Goal: Task Accomplishment & Management: Manage account settings

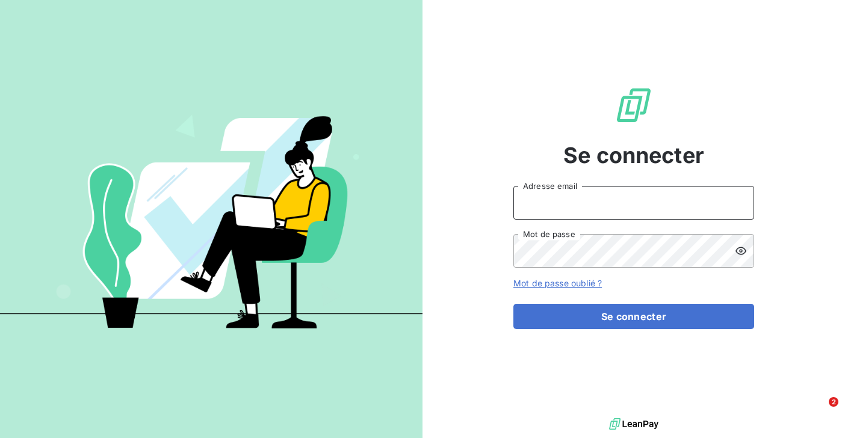
click at [562, 210] on input "Adresse email" at bounding box center [633, 203] width 241 height 34
click at [535, 204] on input "Adresse email" at bounding box center [633, 203] width 241 height 34
click at [473, 377] on div "Se connecter Adresse email Mot de passe Mot de passe oublié ? Se connecter" at bounding box center [633, 207] width 422 height 415
click at [535, 201] on input "Adresse email" at bounding box center [633, 203] width 241 height 34
click at [545, 206] on input "Adresse email" at bounding box center [633, 203] width 241 height 34
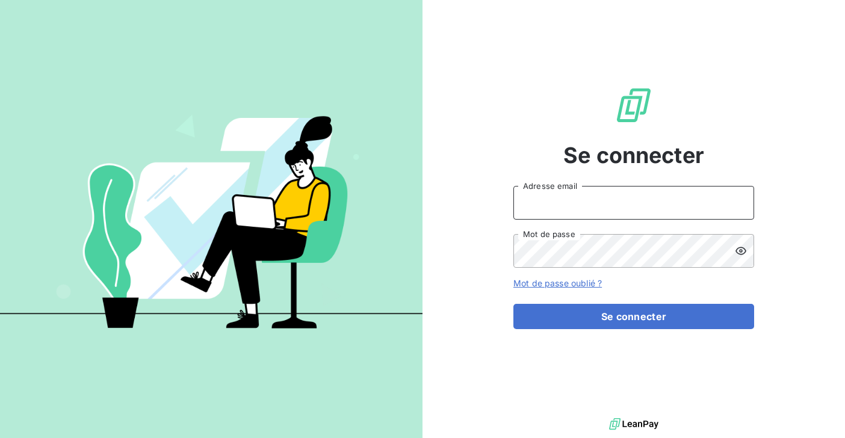
type input "salome@heypongo.com"
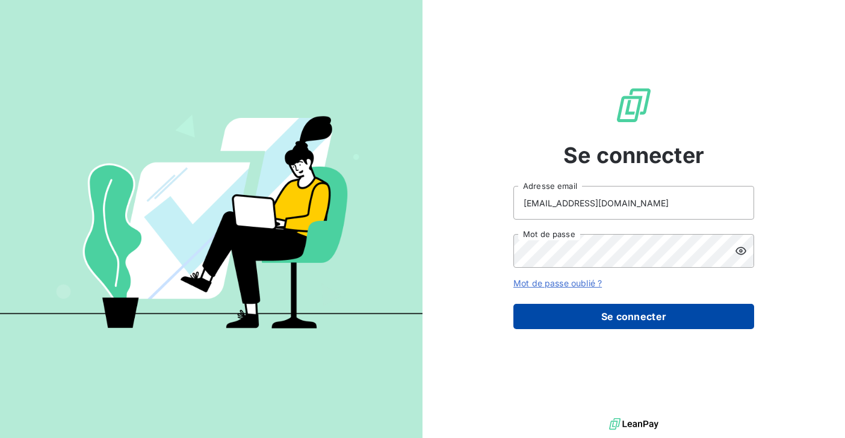
click at [543, 316] on button "Se connecter" at bounding box center [633, 316] width 241 height 25
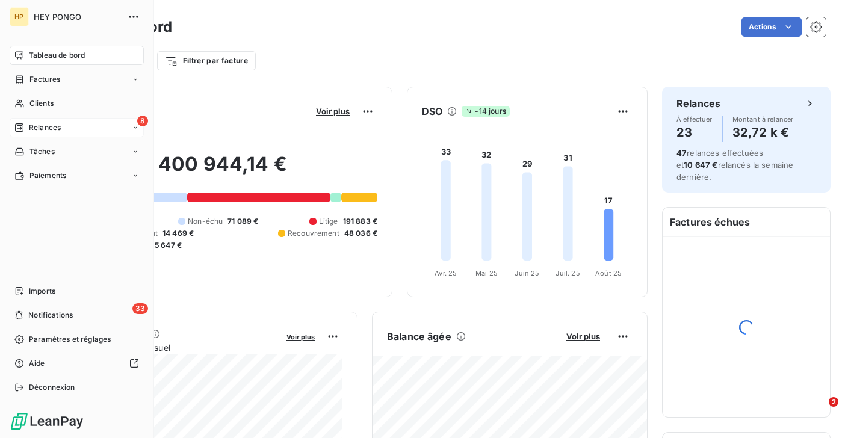
click at [34, 127] on span "Relances" at bounding box center [45, 127] width 32 height 11
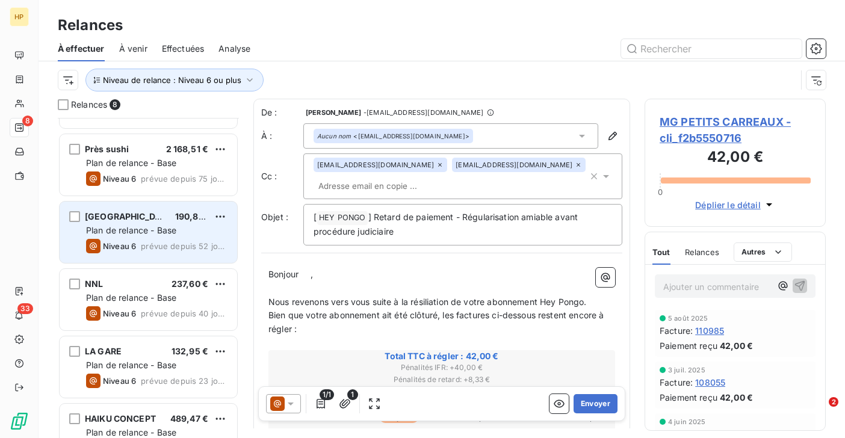
scroll to position [90, 0]
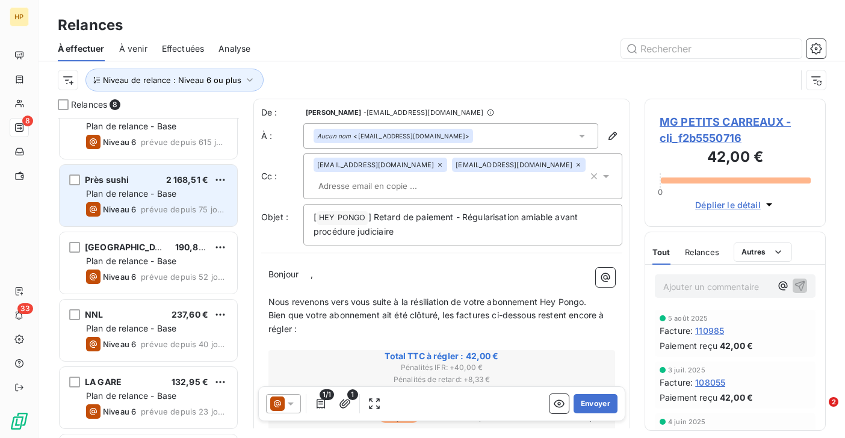
click at [157, 190] on span "Plan de relance - Base" at bounding box center [131, 193] width 90 height 10
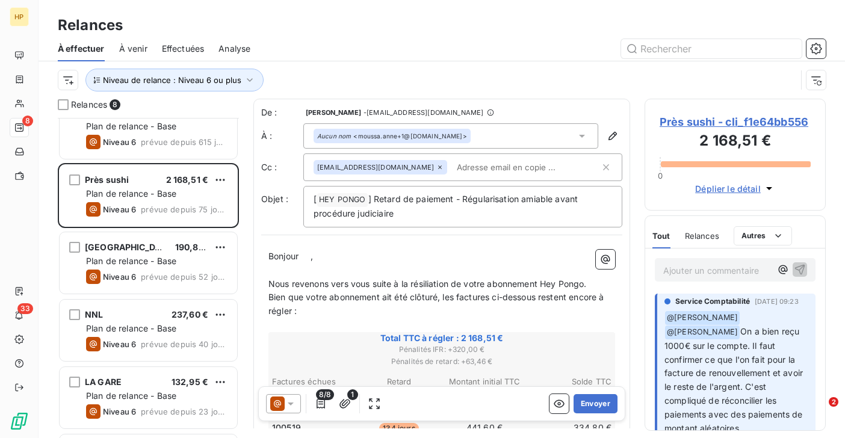
click at [679, 269] on p "Ajouter un commentaire ﻿" at bounding box center [717, 270] width 108 height 15
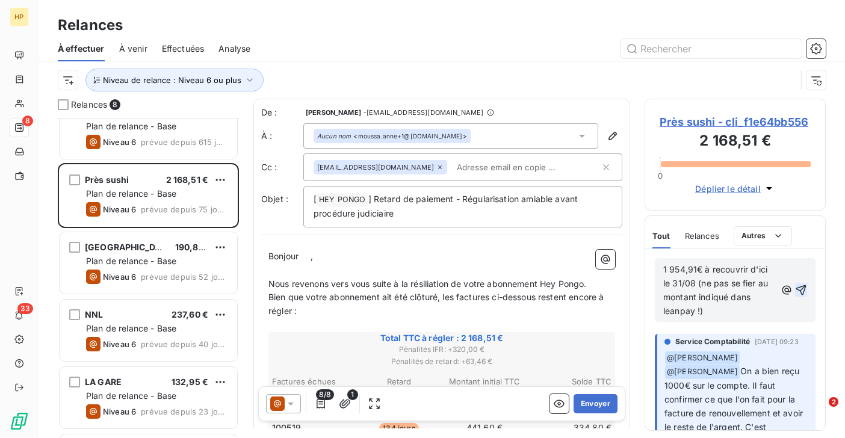
click at [803, 290] on icon "button" at bounding box center [801, 290] width 10 height 10
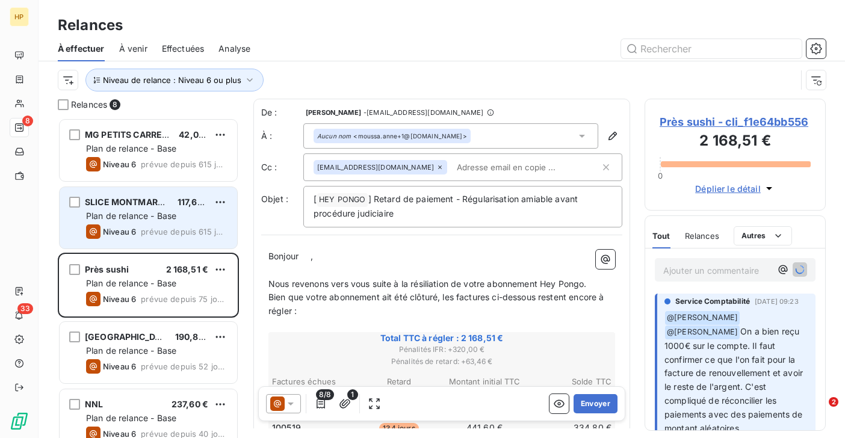
click at [119, 221] on div "Plan de relance - Base" at bounding box center [156, 216] width 141 height 12
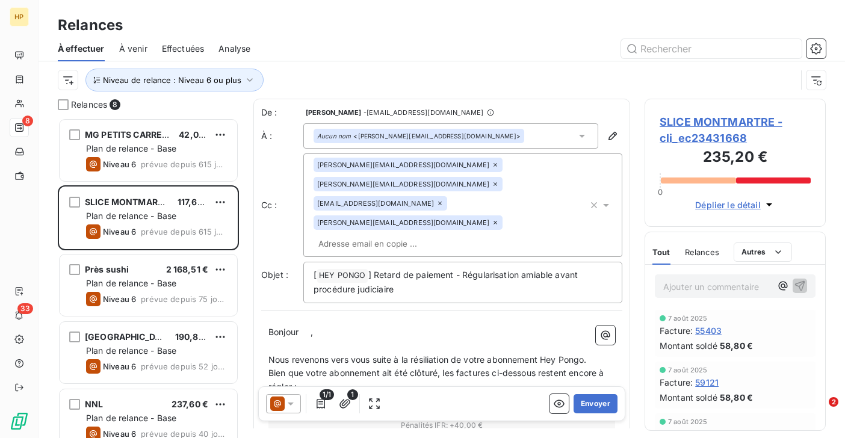
click at [706, 118] on span "SLICE MONTMARTRE - cli_ec23431668" at bounding box center [734, 130] width 151 height 32
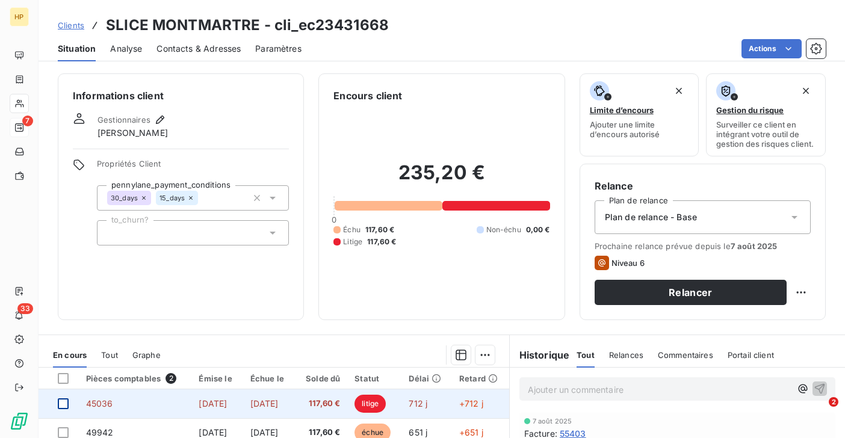
click at [65, 400] on div at bounding box center [63, 403] width 11 height 11
click at [328, 409] on span "117,60 €" at bounding box center [321, 404] width 38 height 12
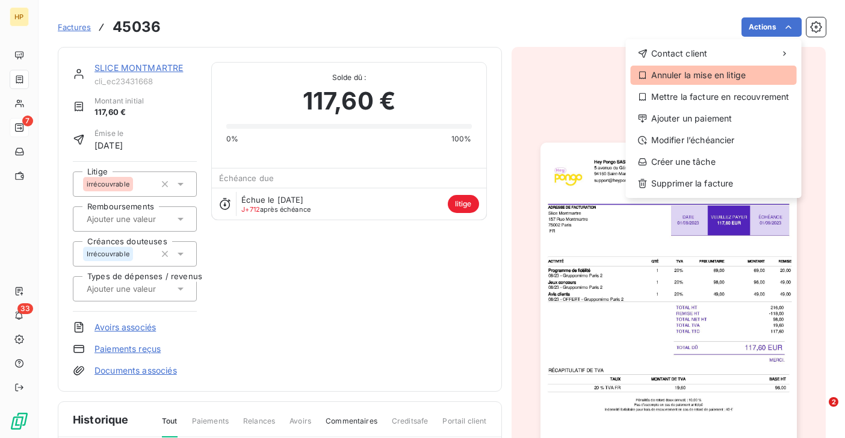
click at [732, 72] on div "Annuler la mise en litige" at bounding box center [714, 75] width 166 height 19
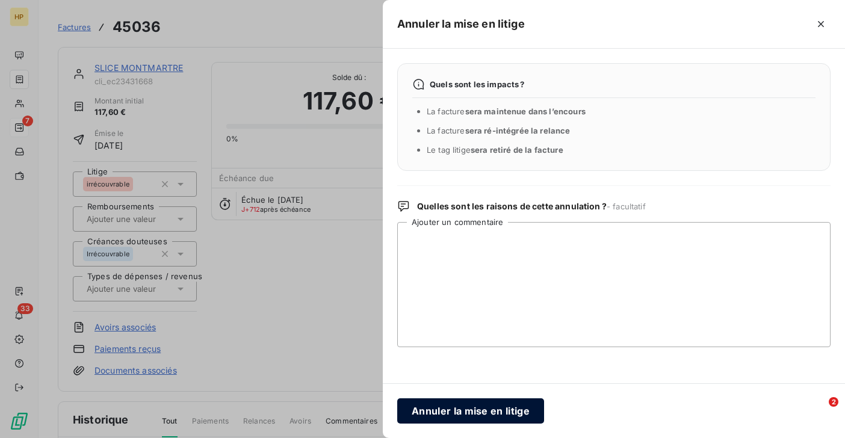
click at [505, 410] on button "Annuler la mise en litige" at bounding box center [470, 410] width 147 height 25
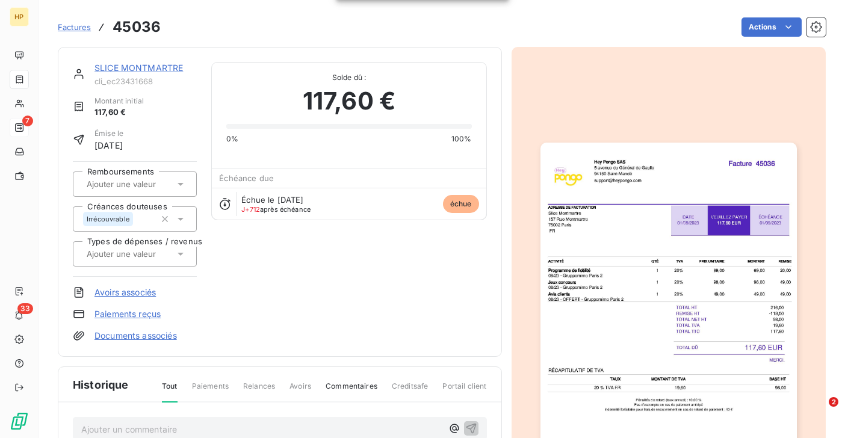
click at [119, 67] on link "SLICE MONTMARTRE" at bounding box center [138, 68] width 88 height 10
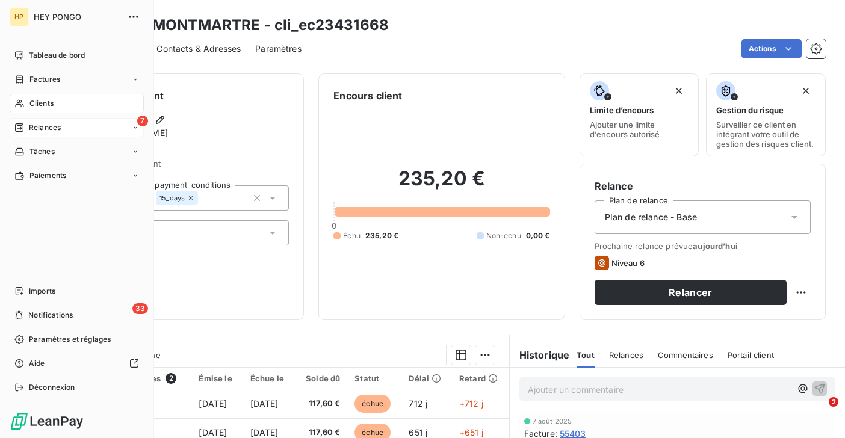
click at [21, 126] on icon at bounding box center [19, 128] width 10 height 10
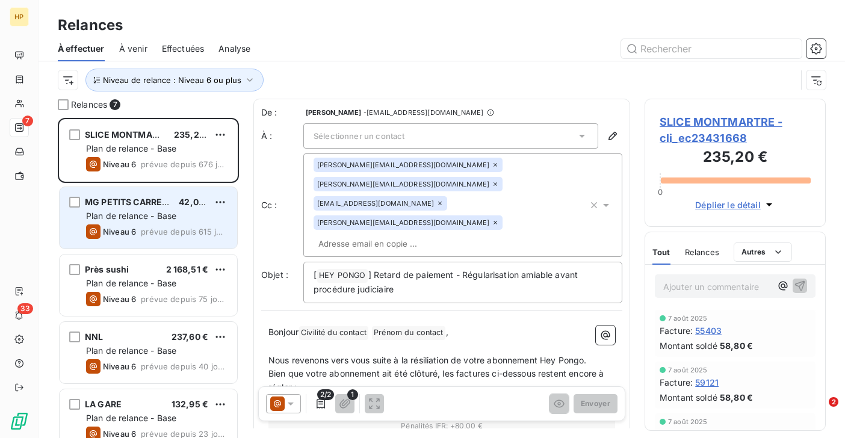
click at [134, 229] on span "Niveau 6" at bounding box center [119, 232] width 33 height 10
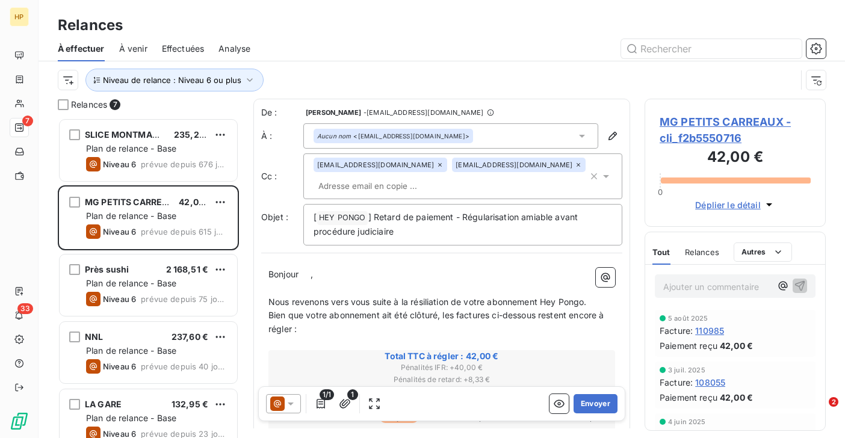
click at [728, 120] on span "MG PETITS CARREAUX - cli_f2b5550716" at bounding box center [734, 130] width 151 height 32
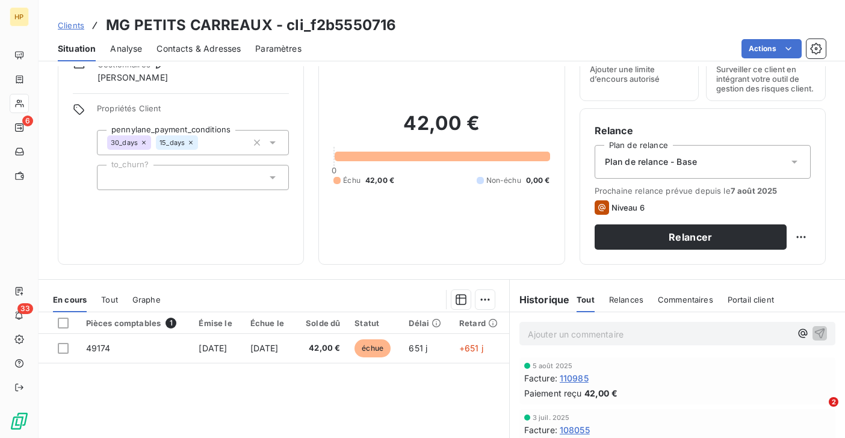
scroll to position [76, 0]
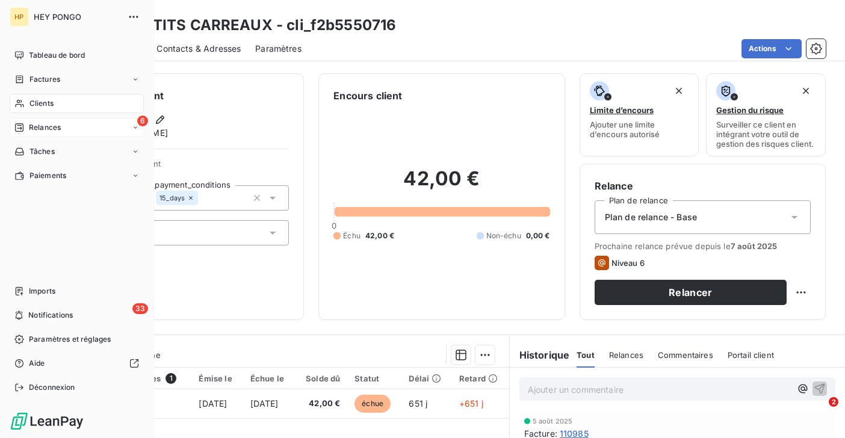
click at [34, 126] on span "Relances" at bounding box center [45, 127] width 32 height 11
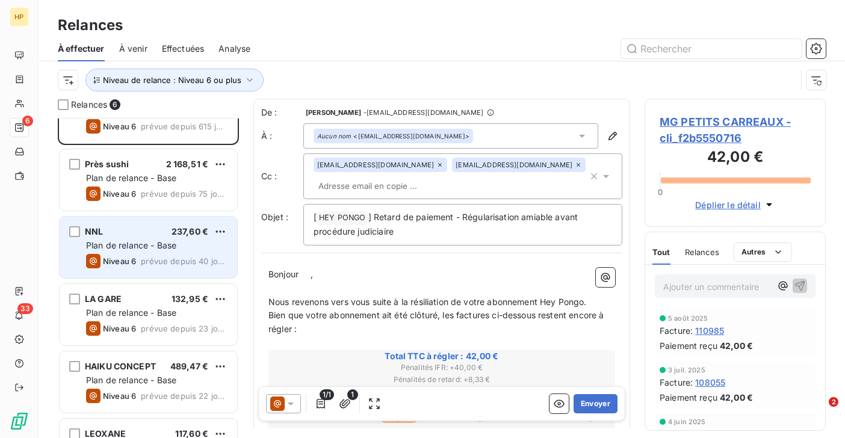
scroll to position [85, 0]
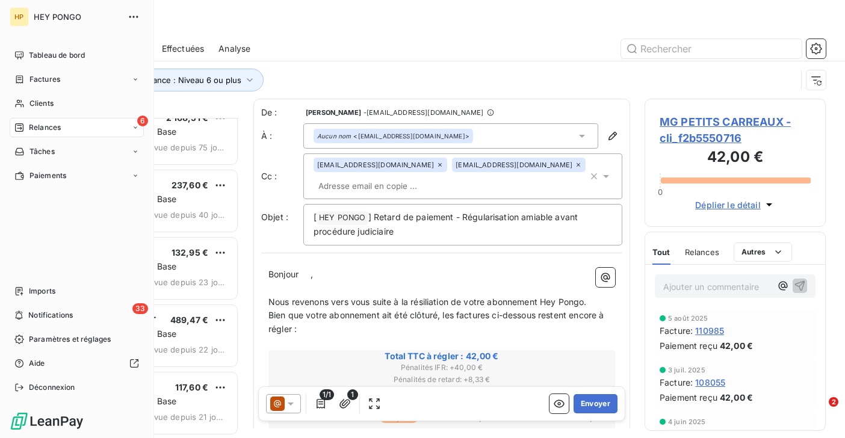
click at [29, 129] on span "Relances" at bounding box center [45, 127] width 32 height 11
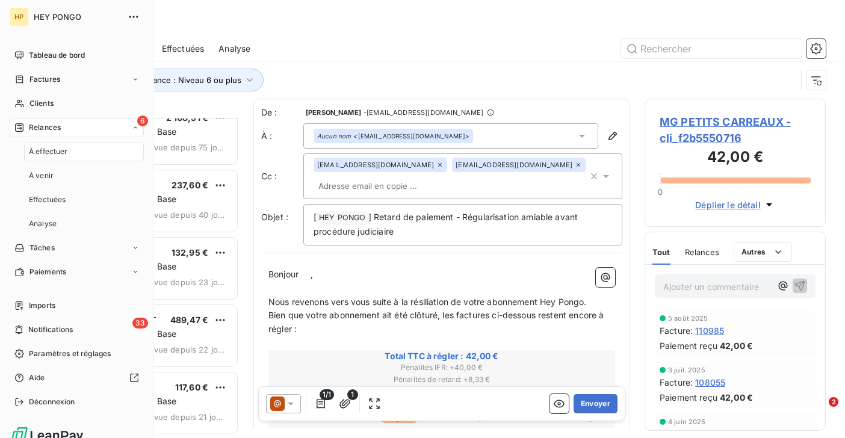
click at [29, 129] on span "Relances" at bounding box center [45, 127] width 32 height 11
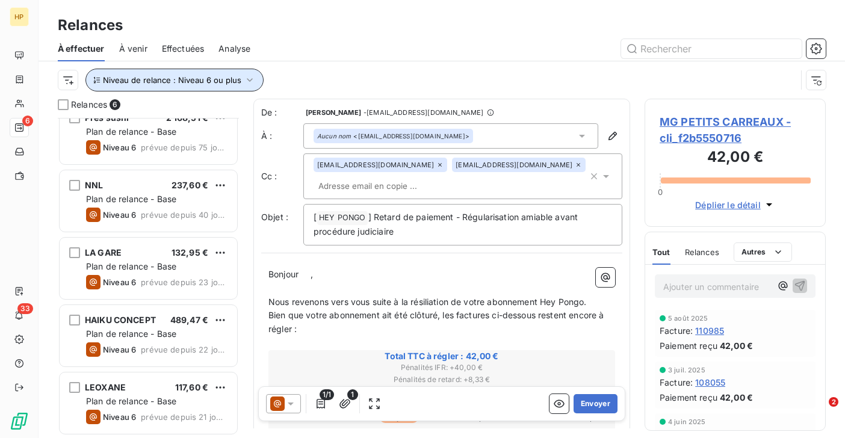
click at [211, 85] on button "Niveau de relance : Niveau 6 ou plus" at bounding box center [174, 80] width 178 height 23
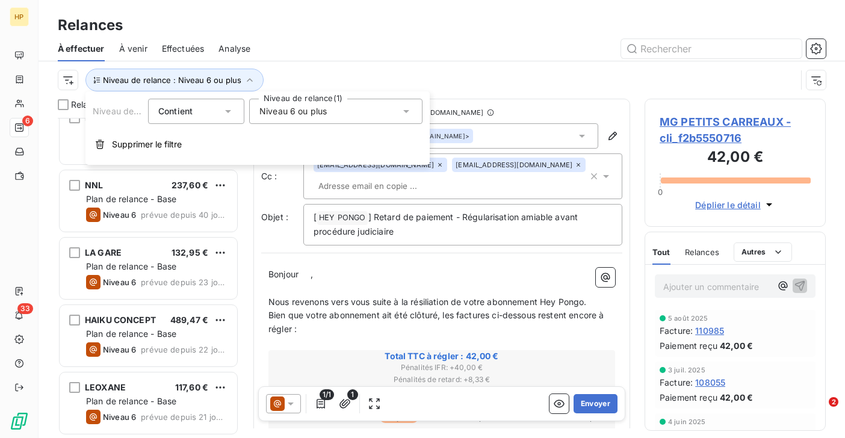
click at [272, 113] on span "Niveau 6 ou plus" at bounding box center [292, 111] width 67 height 12
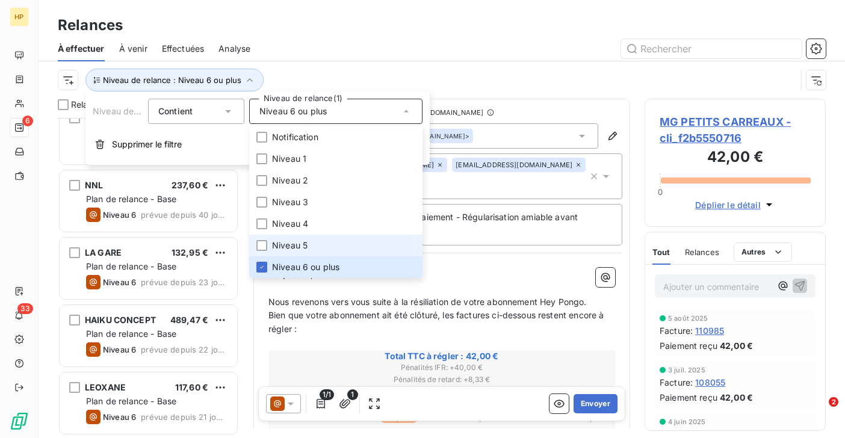
click at [279, 241] on span "Niveau 5" at bounding box center [290, 245] width 36 height 12
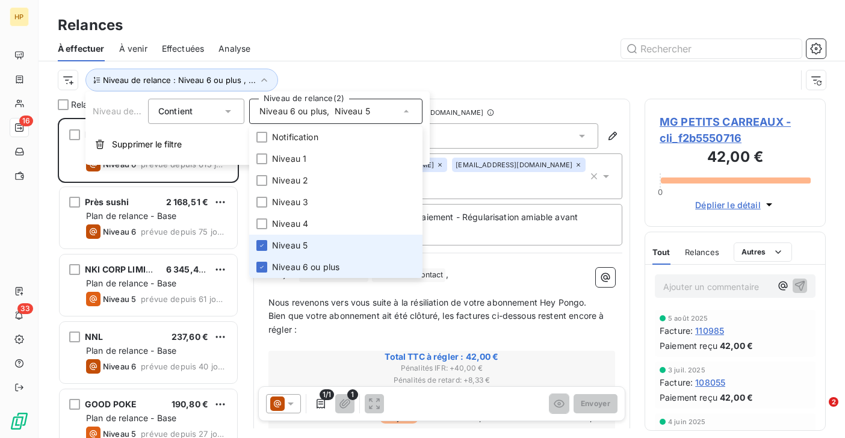
scroll to position [320, 181]
click at [270, 264] on li "Niveau 6 ou plus" at bounding box center [335, 267] width 173 height 22
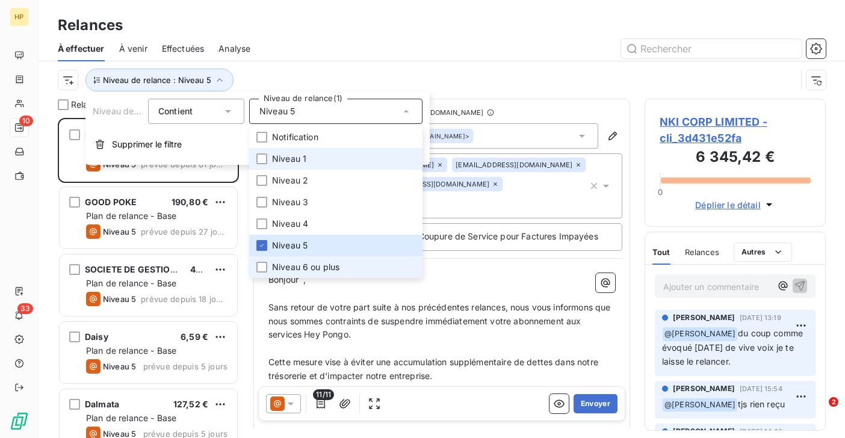
scroll to position [320, 181]
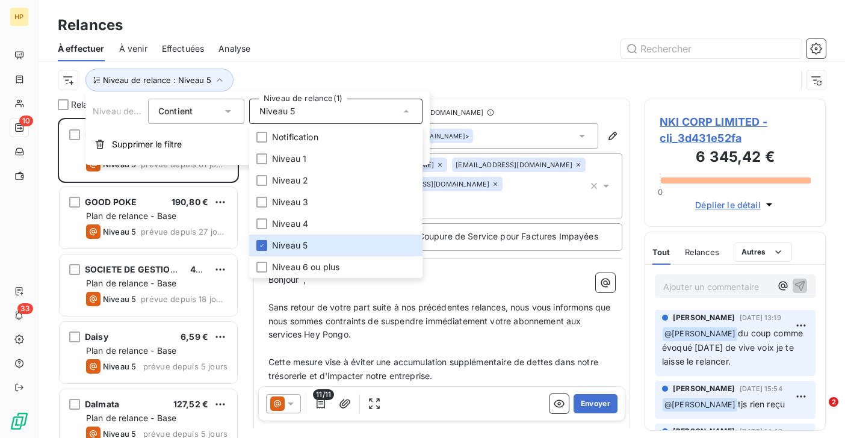
click at [327, 69] on div "Niveau de relance : Niveau 5" at bounding box center [427, 80] width 738 height 23
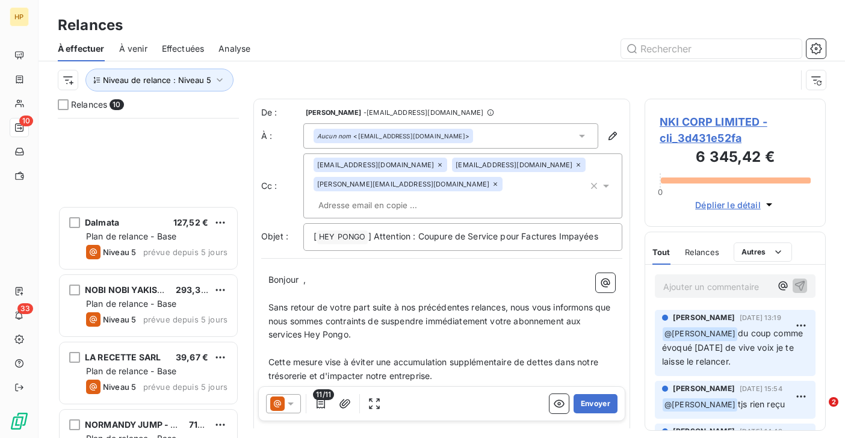
scroll to position [0, 0]
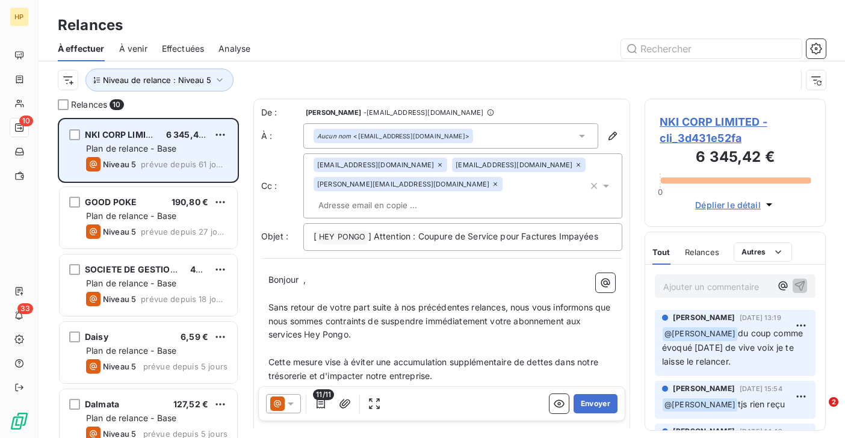
click at [146, 153] on span "Plan de relance - Base" at bounding box center [131, 148] width 90 height 10
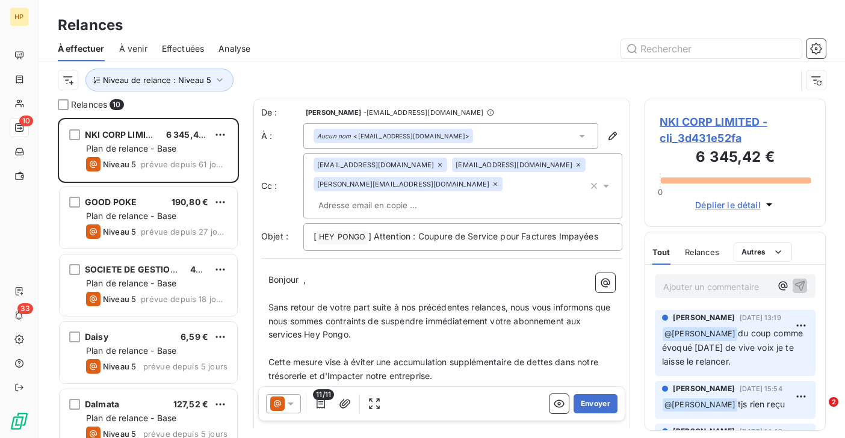
click at [673, 289] on p "Ajouter un commentaire ﻿" at bounding box center [717, 286] width 108 height 15
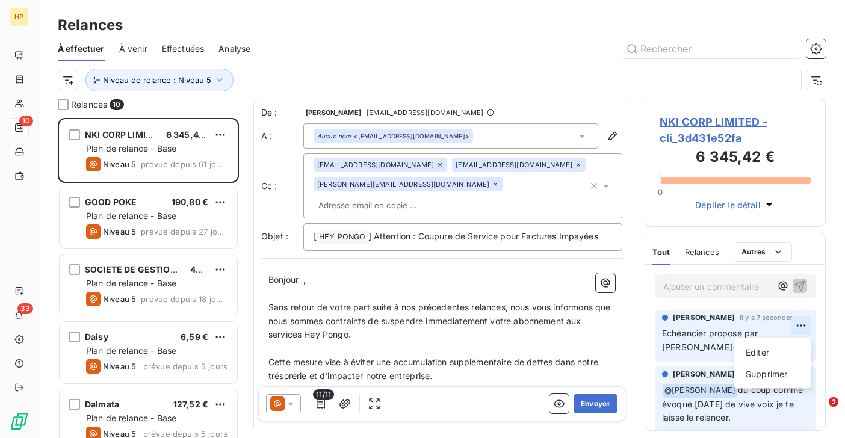
click at [802, 327] on html "HP 10 33 Relances À effectuer À venir Effectuées Analyse Niveau de relance : Ni…" at bounding box center [422, 219] width 845 height 438
click at [761, 359] on div "Editer" at bounding box center [771, 352] width 67 height 19
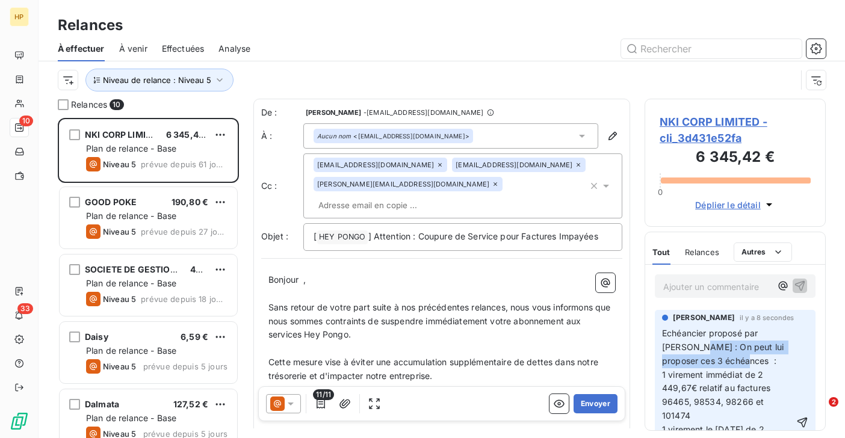
drag, startPoint x: 667, startPoint y: 349, endPoint x: 719, endPoint y: 360, distance: 53.0
click at [719, 360] on p "Echéancier proposé par Ludwig : On peut lui proposer ces 3 échéances :" at bounding box center [728, 348] width 132 height 42
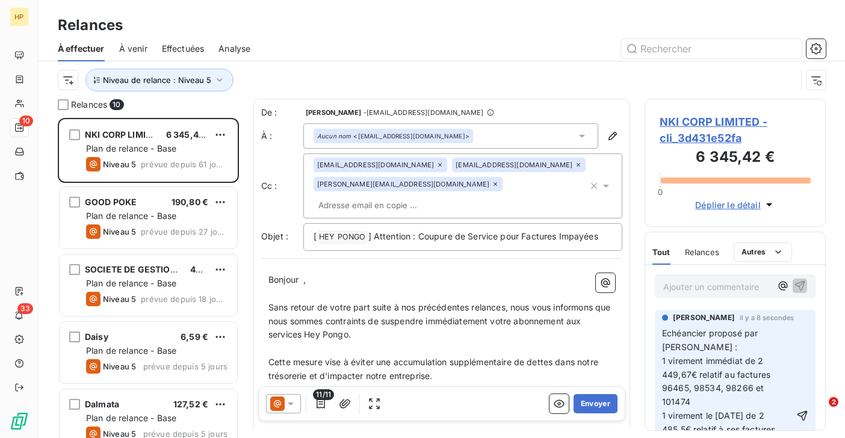
click at [660, 357] on div "Salomé LALA il y a 8 secondes Echéancier proposé par Ludwig : 1 virement immédi…" at bounding box center [735, 411] width 161 height 203
click at [661, 359] on div "Salomé LALA il y a 8 secondes Echéancier proposé par Ludwig : 1 virement immédi…" at bounding box center [735, 411] width 161 height 203
click at [665, 364] on span "1 virement immédiat de 2 449,67€ relatif au factures 96465, 98534, 98266 et 101…" at bounding box center [717, 382] width 111 height 52
click at [663, 410] on span "1 virement le 15/09/25 de 2 485,5€ relatif à ses factures 100209, 104102, 10343…" at bounding box center [720, 436] width 116 height 52
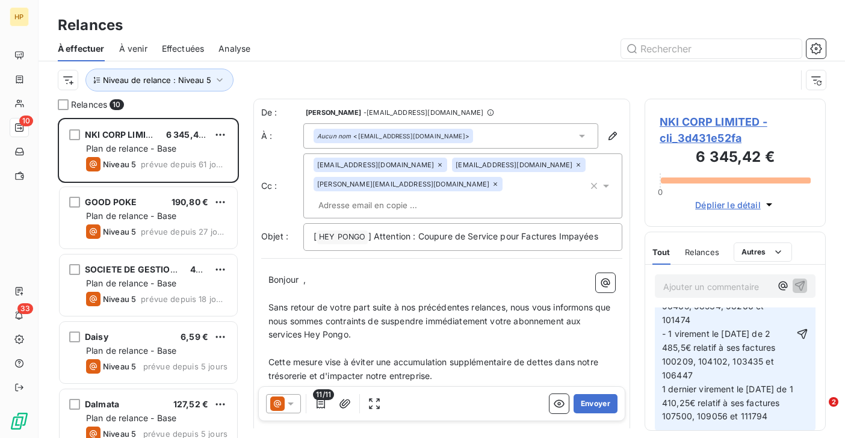
scroll to position [107, 0]
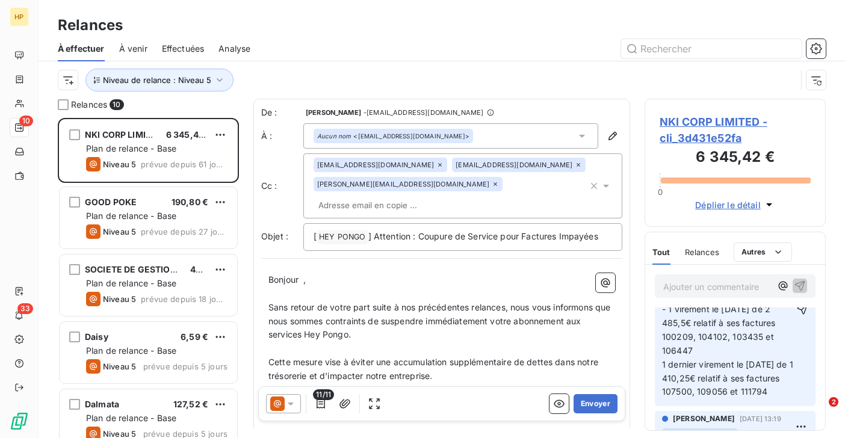
click at [663, 359] on span "1 dernier virement le 13 octobre de 1 410,25€ relatif à ses factures 107500, 10…" at bounding box center [729, 378] width 134 height 38
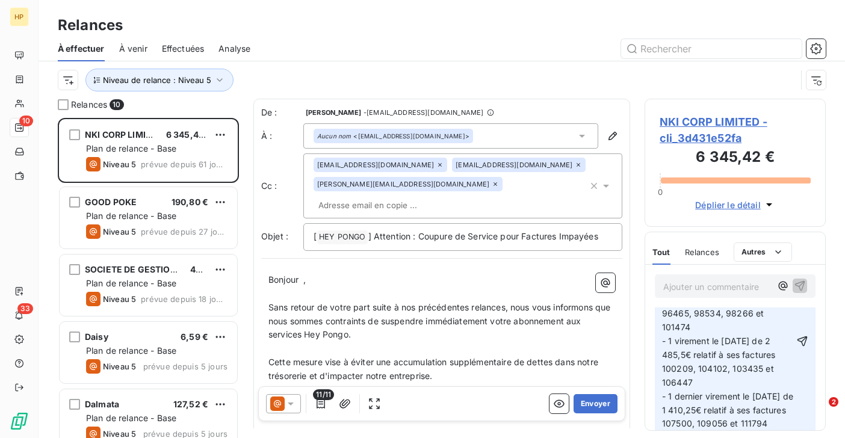
scroll to position [97, 0]
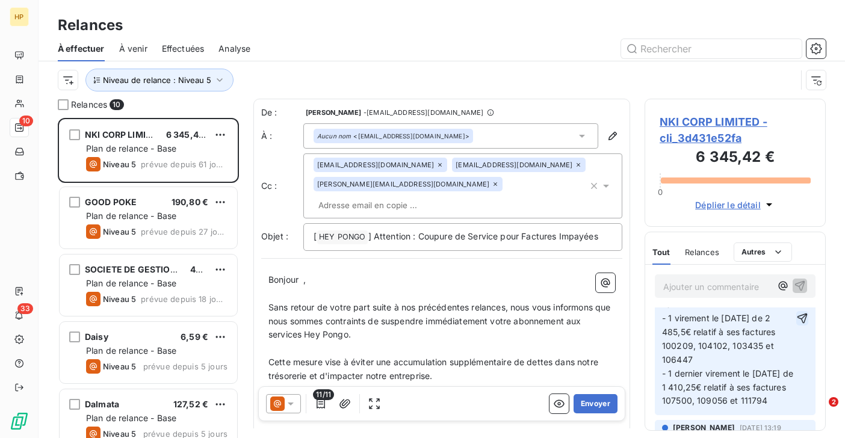
click at [805, 319] on icon "button" at bounding box center [802, 318] width 10 height 10
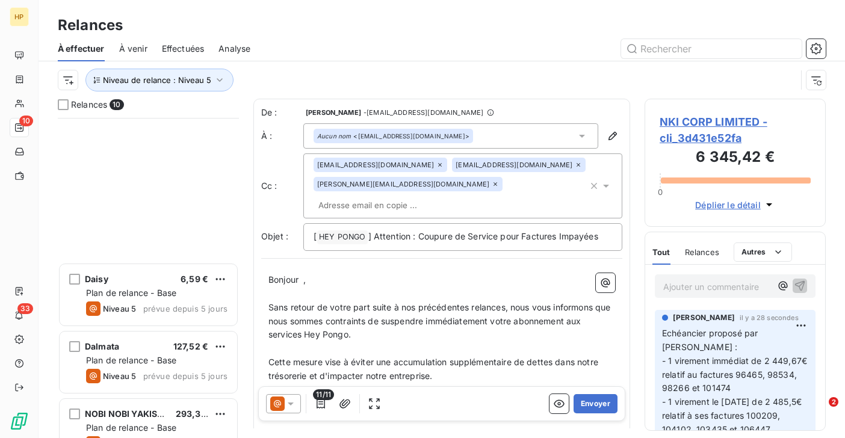
scroll to position [354, 0]
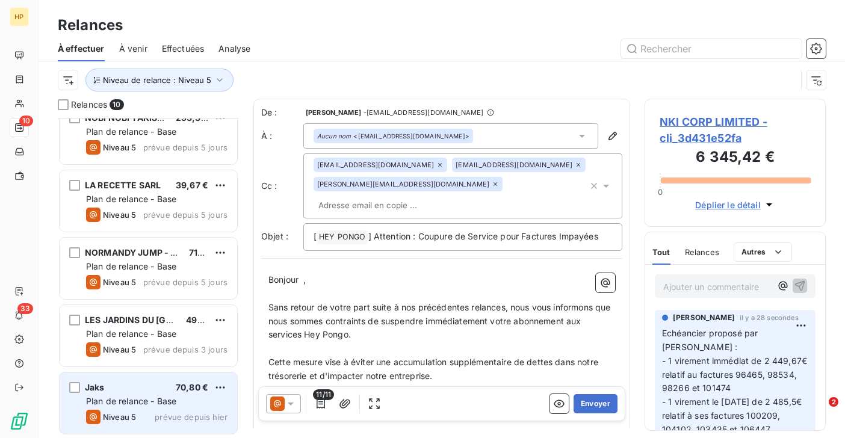
click at [113, 392] on div "Jaks 70,80 €" at bounding box center [156, 387] width 141 height 11
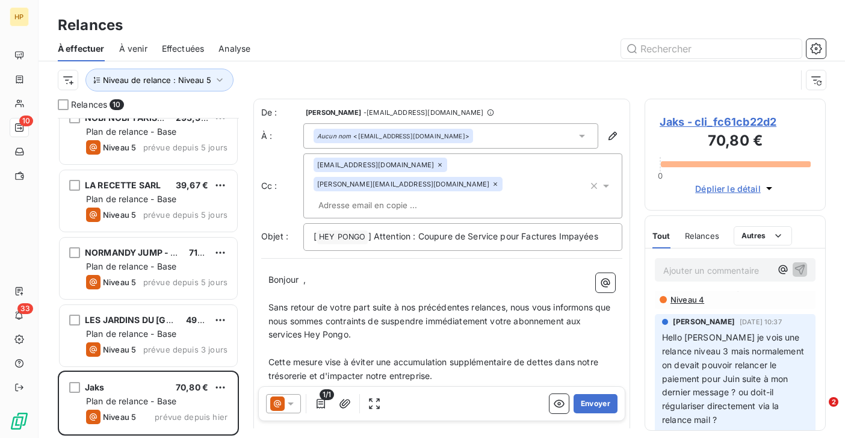
scroll to position [18, 0]
click at [759, 123] on span "Jaks - cli_fc61cb22d2" at bounding box center [734, 122] width 151 height 16
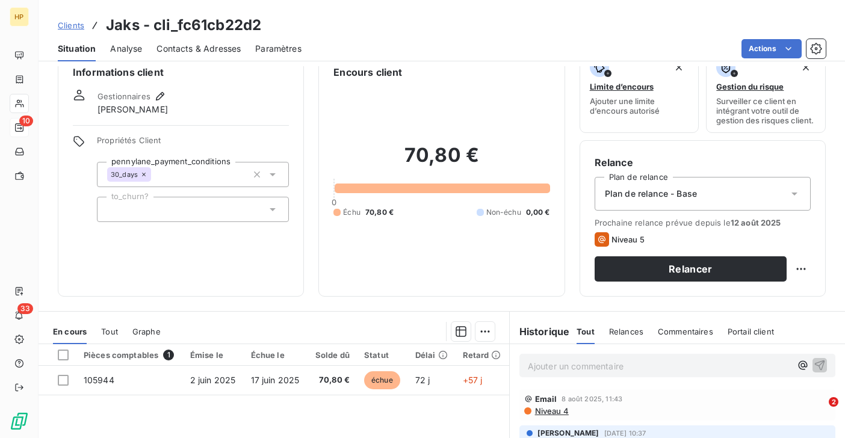
scroll to position [26, 0]
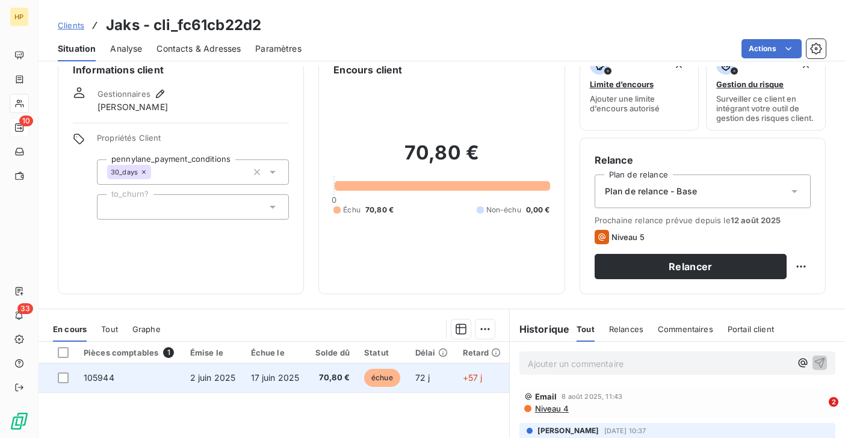
click at [326, 378] on span "70,80 €" at bounding box center [332, 378] width 35 height 12
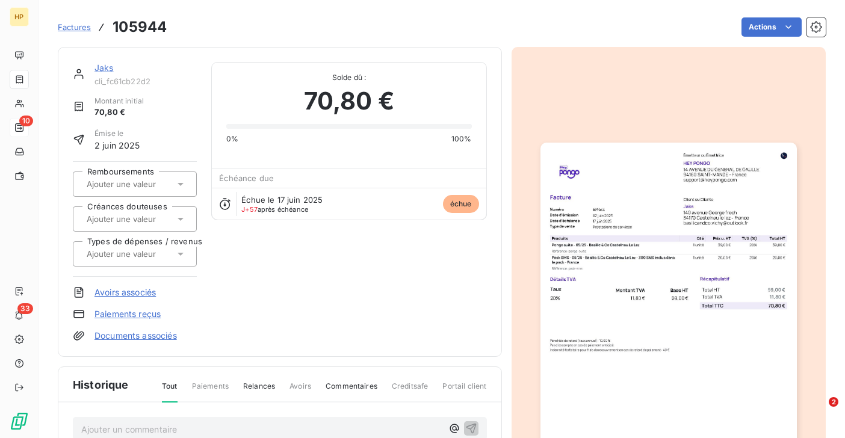
click at [105, 70] on link "Jaks" at bounding box center [103, 68] width 19 height 10
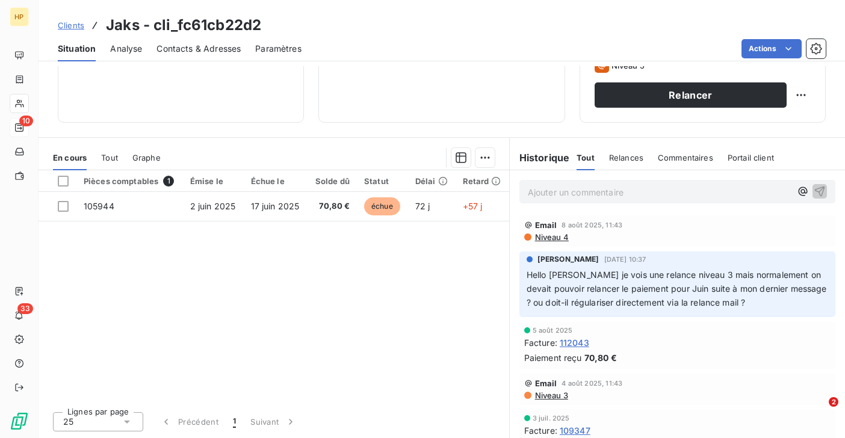
click at [545, 195] on p "Ajouter un commentaire ﻿" at bounding box center [659, 192] width 263 height 15
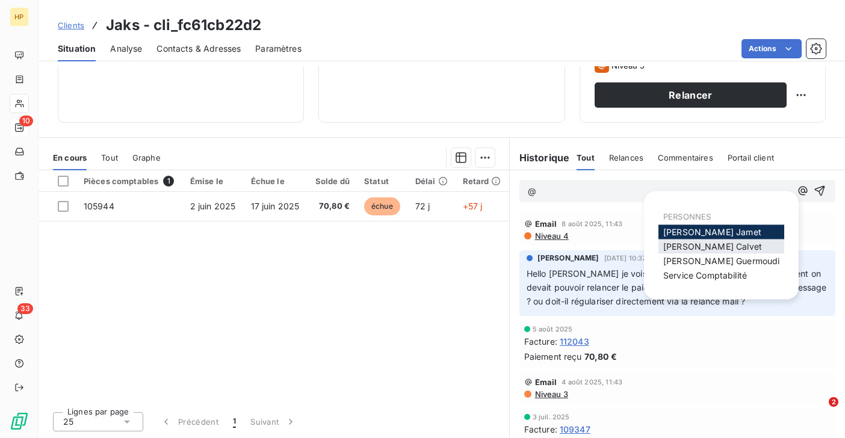
click at [694, 249] on span "Paul Calvet" at bounding box center [712, 246] width 99 height 10
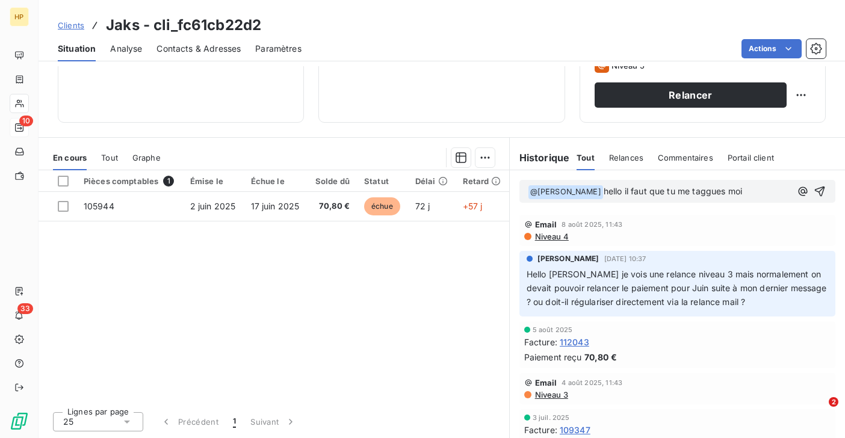
click at [672, 191] on span "hello il faut que tu me taggues moi" at bounding box center [673, 191] width 138 height 10
click at [730, 193] on p "﻿ @ Paul Calvet ﻿ hello il faut que tu me taggues moi" at bounding box center [659, 192] width 263 height 14
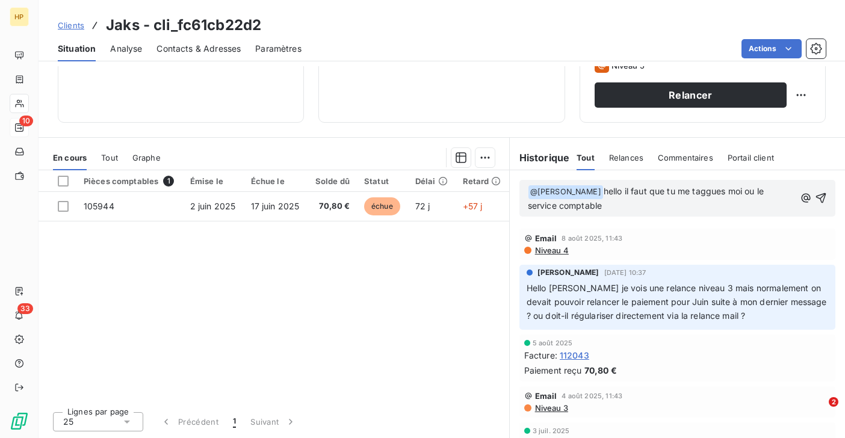
click at [602, 194] on span "hello il faut que tu me taggues moi ou le service comptable" at bounding box center [647, 198] width 238 height 25
click at [578, 209] on p "﻿ @ Paul Calvet ﻿ hello, il faut que tu me taggues moi ou le service comptable" at bounding box center [662, 199] width 268 height 28
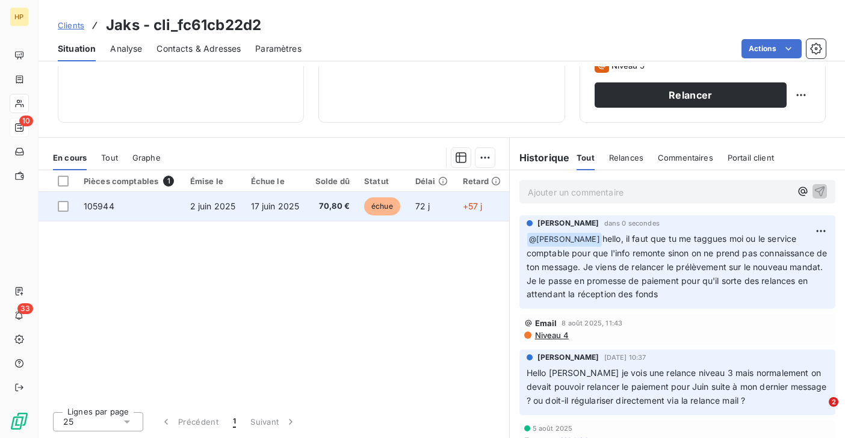
click at [222, 202] on span "2 juin 2025" at bounding box center [213, 206] width 46 height 10
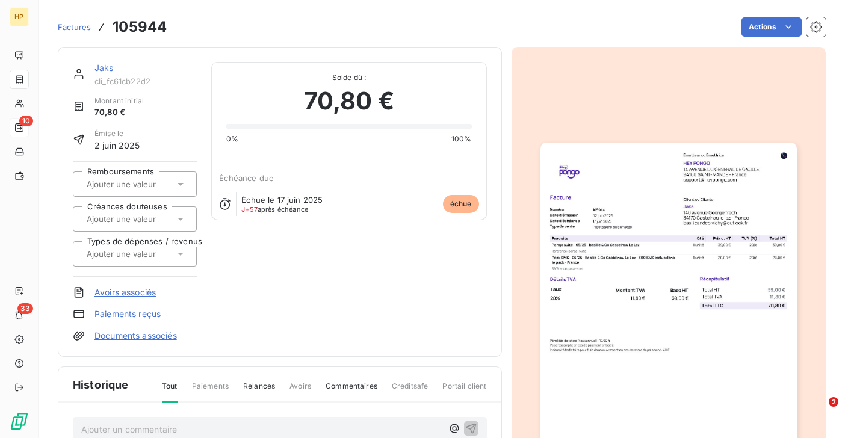
click at [99, 66] on link "Jaks" at bounding box center [103, 68] width 19 height 10
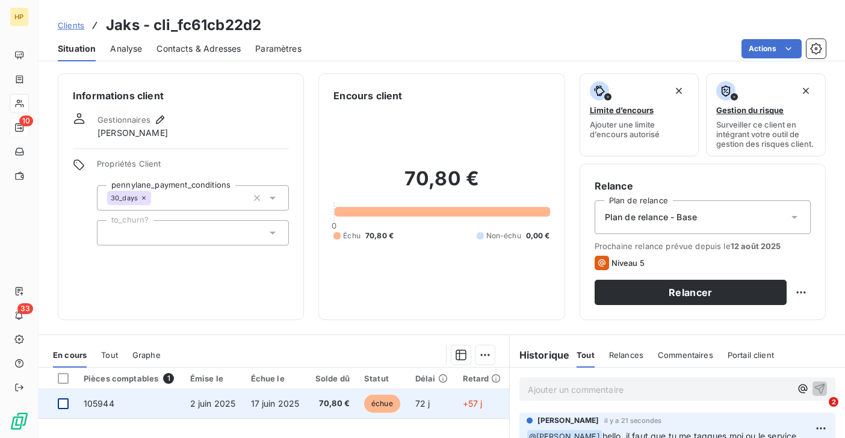
click at [65, 405] on div at bounding box center [63, 403] width 11 height 11
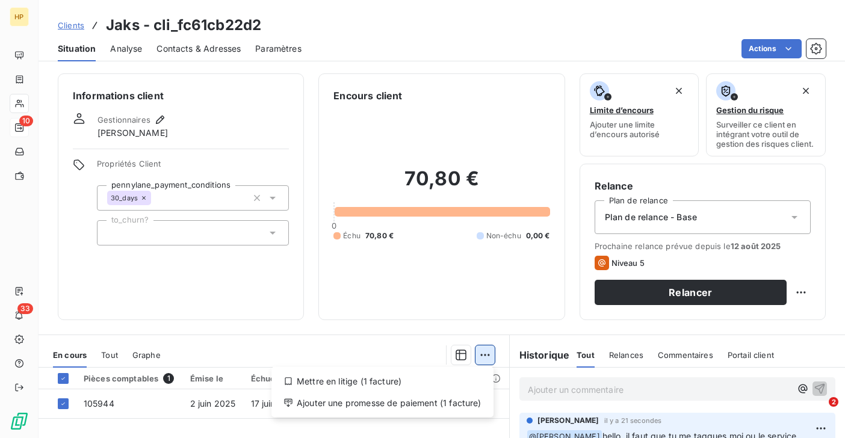
click at [490, 353] on html "HP 10 33 Clients Jaks - cli_fc61cb22d2 Situation Analyse Contacts & Adresses Pa…" at bounding box center [422, 219] width 845 height 438
click at [395, 400] on div "Ajouter une promesse de paiement (1 facture)" at bounding box center [382, 403] width 212 height 19
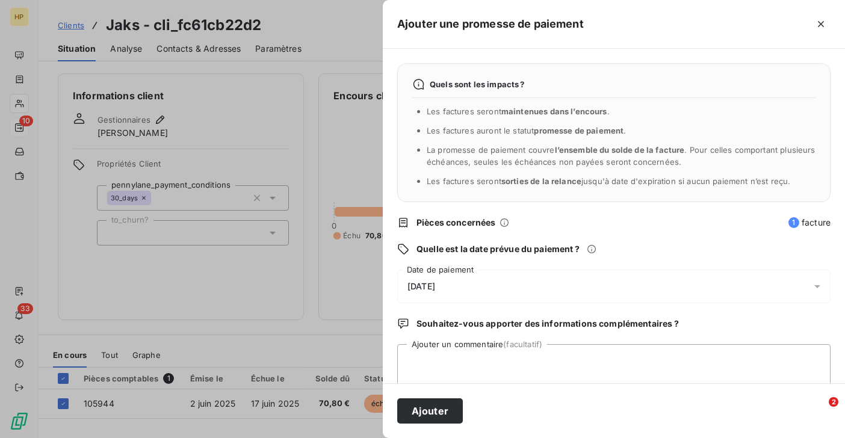
click at [528, 278] on div "14/08/2025" at bounding box center [613, 287] width 433 height 34
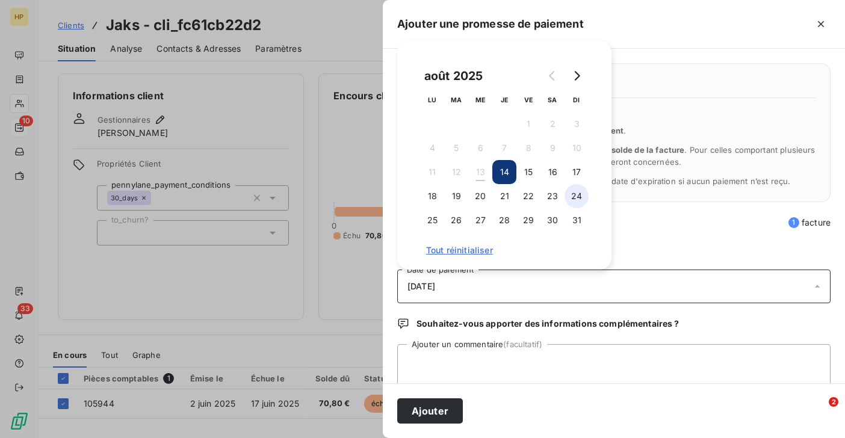
click at [579, 194] on button "24" at bounding box center [576, 196] width 24 height 24
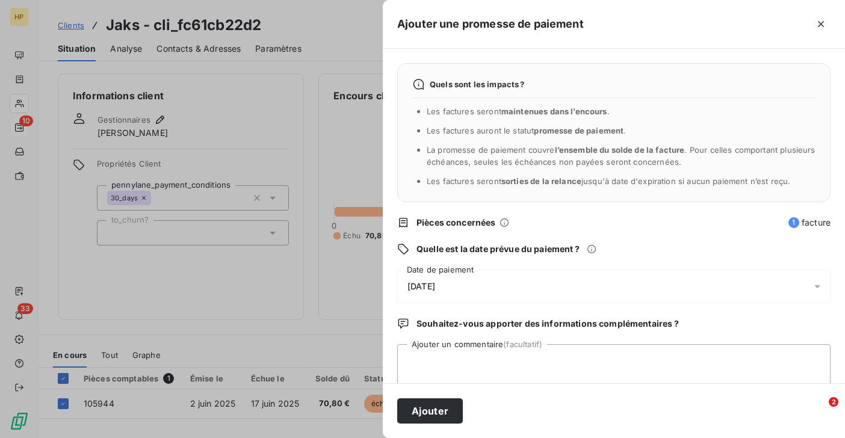
click at [647, 227] on span "Pièces concernées" at bounding box center [598, 223] width 365 height 12
click at [507, 368] on textarea "Ajouter un commentaire (facultatif)" at bounding box center [613, 367] width 433 height 46
type textarea "Prélèvement de regul lancé sur nouveau mandat de GC"
click at [430, 413] on button "Ajouter" at bounding box center [430, 410] width 66 height 25
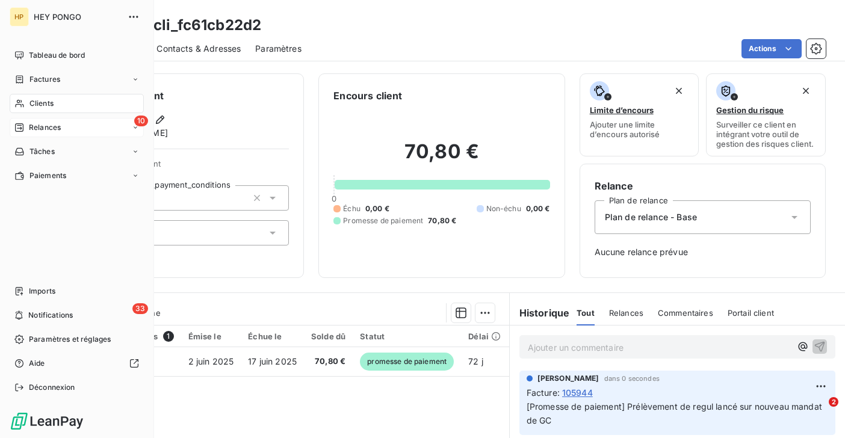
click at [34, 125] on span "Relances" at bounding box center [45, 127] width 32 height 11
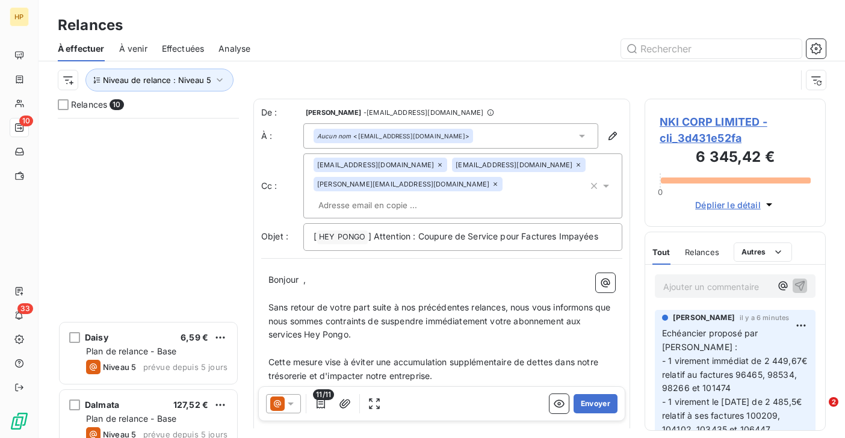
scroll to position [354, 0]
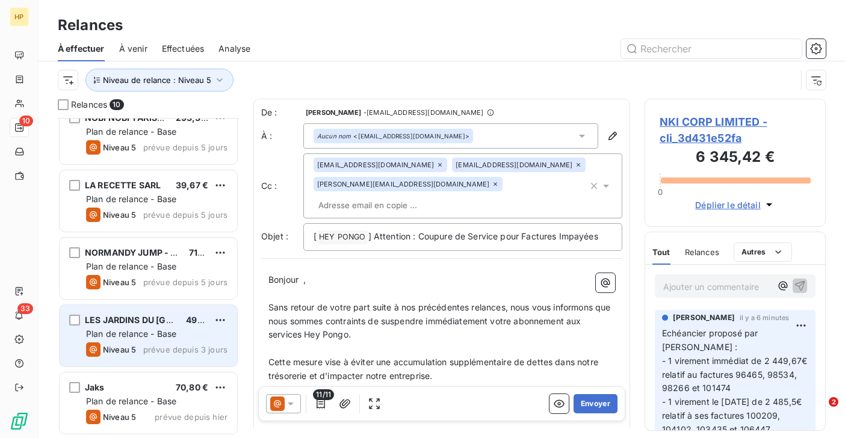
click at [132, 337] on span "Plan de relance - Base" at bounding box center [131, 334] width 90 height 10
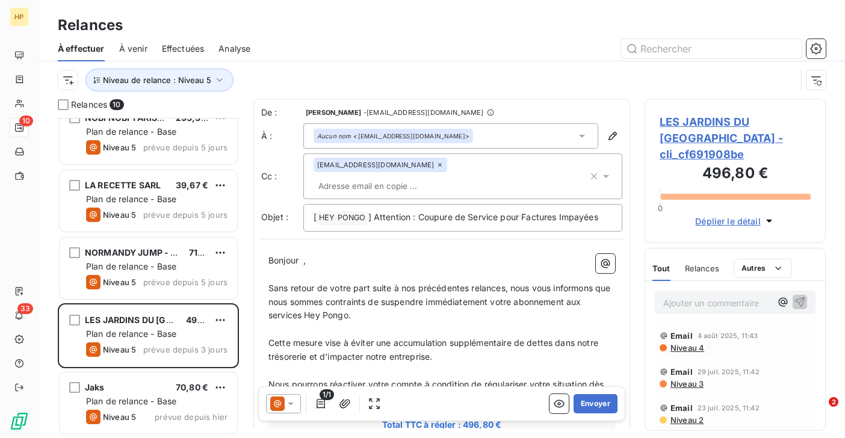
click at [722, 122] on span "LES JARDINS DU PONT NEUF - cli_cf691908be" at bounding box center [734, 138] width 151 height 49
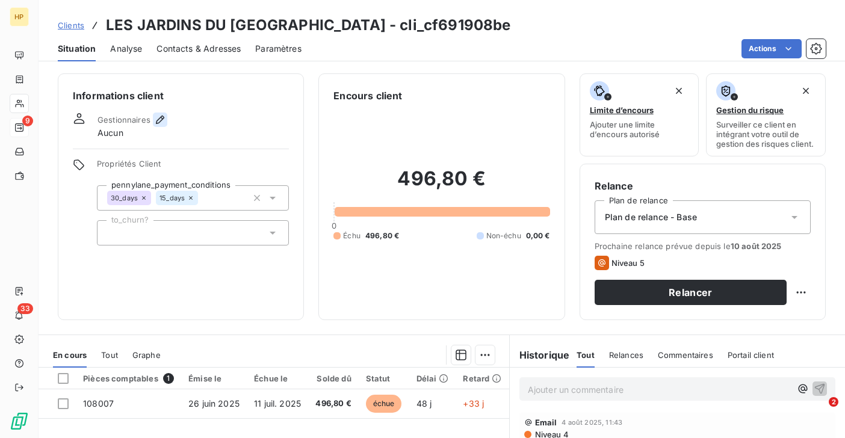
click at [165, 116] on button "button" at bounding box center [160, 120] width 14 height 14
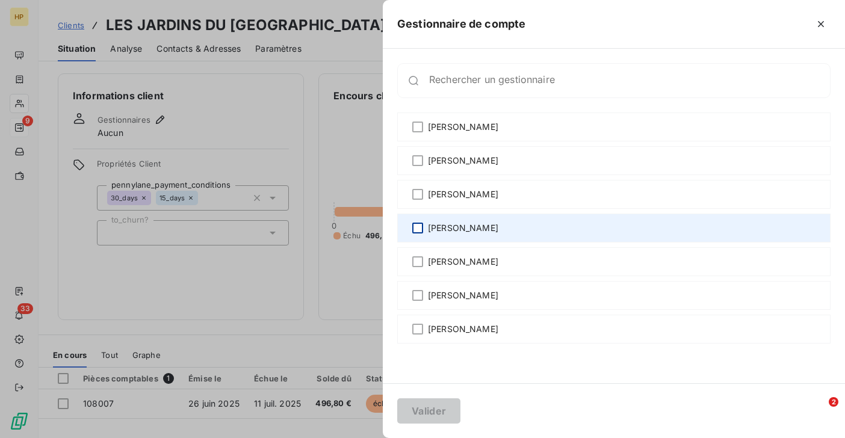
click at [420, 224] on div at bounding box center [417, 228] width 11 height 11
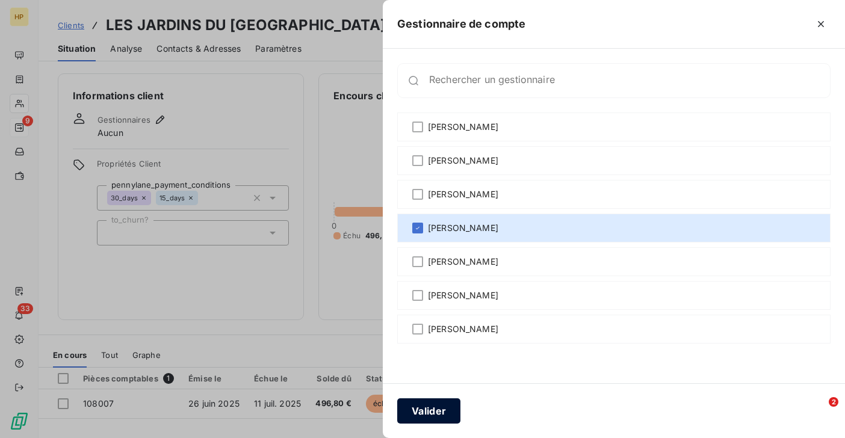
click at [434, 410] on button "Valider" at bounding box center [428, 410] width 63 height 25
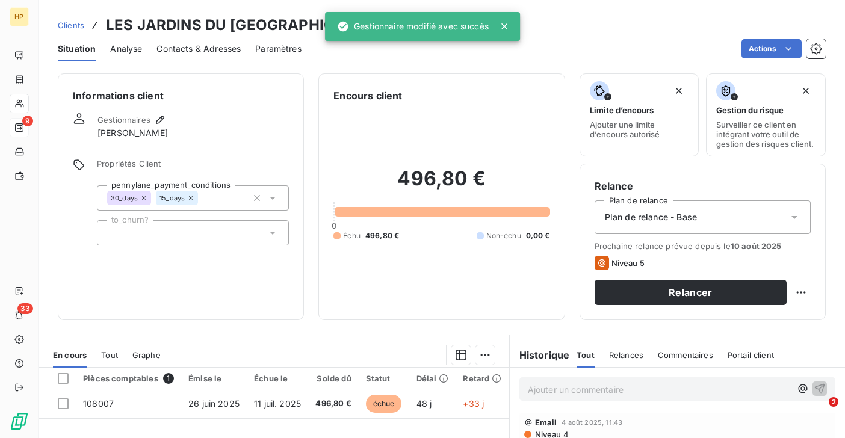
scroll to position [187, 0]
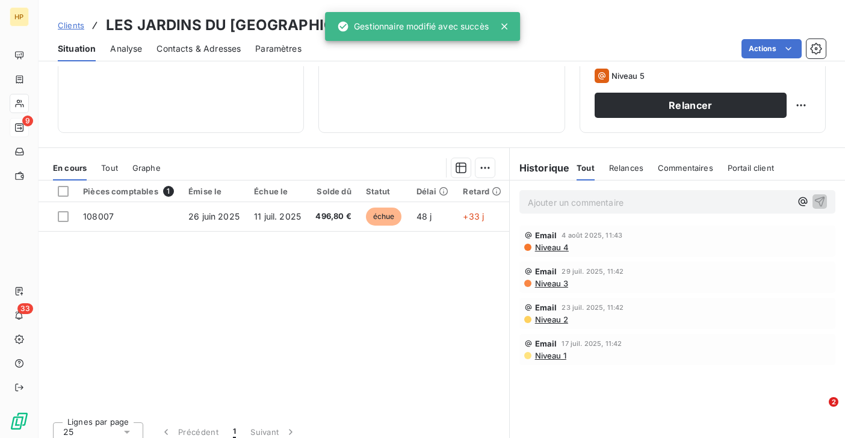
click at [537, 200] on p "Ajouter un commentaire ﻿" at bounding box center [659, 202] width 263 height 15
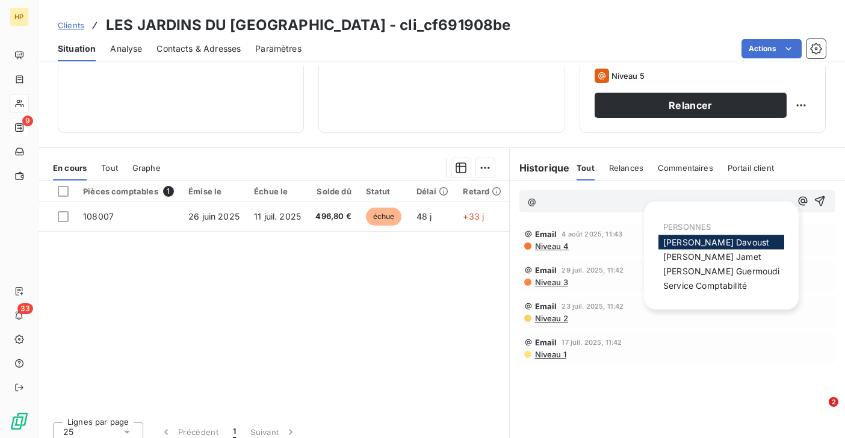
click at [688, 238] on span "[PERSON_NAME]" at bounding box center [716, 242] width 106 height 10
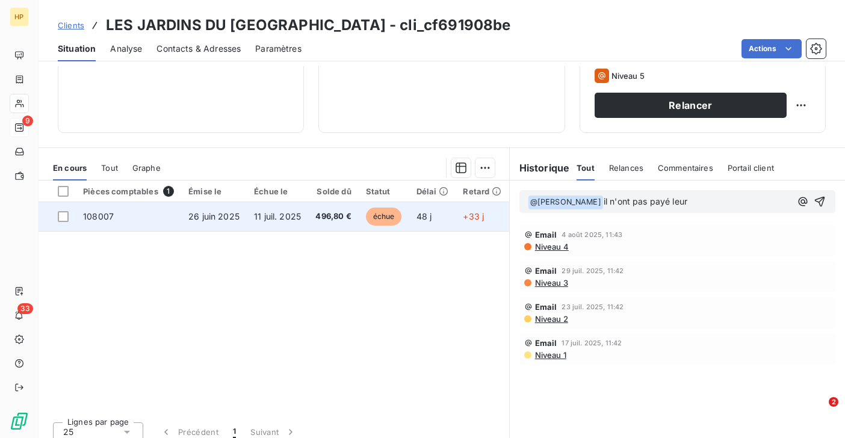
click at [295, 229] on td "11 juil. 2025" at bounding box center [277, 216] width 61 height 29
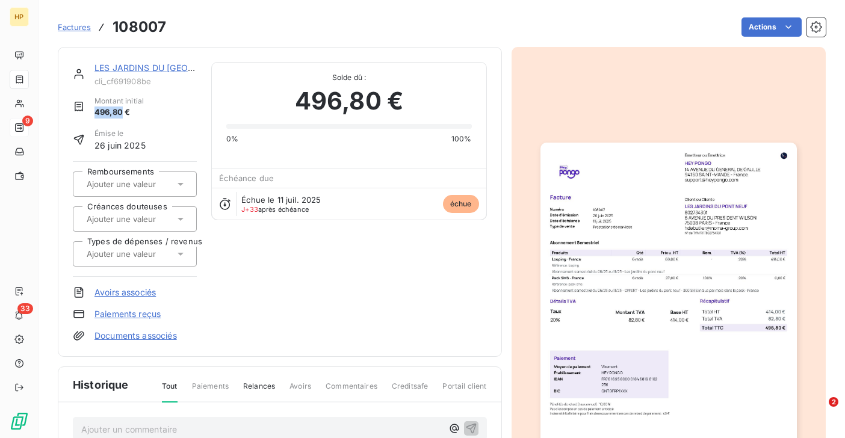
drag, startPoint x: 95, startPoint y: 112, endPoint x: 122, endPoint y: 113, distance: 26.5
click at [122, 113] on span "496,80 €" at bounding box center [118, 113] width 49 height 12
copy span "496,80"
click at [162, 69] on link "LES JARDINS DU [GEOGRAPHIC_DATA]" at bounding box center [174, 68] width 160 height 10
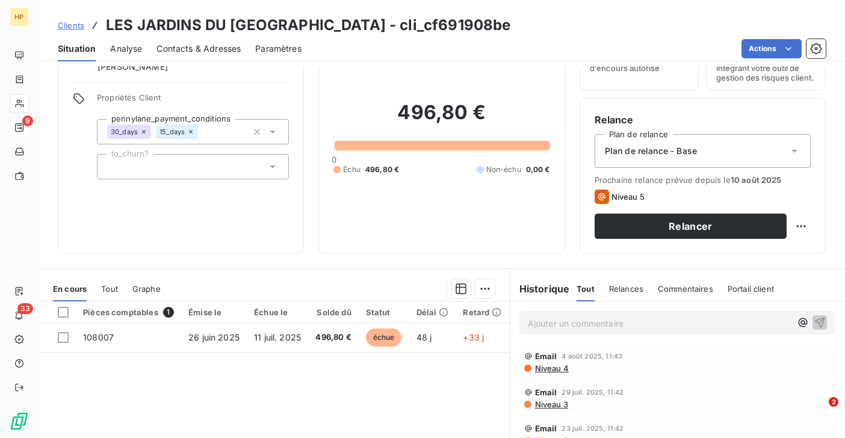
scroll to position [112, 0]
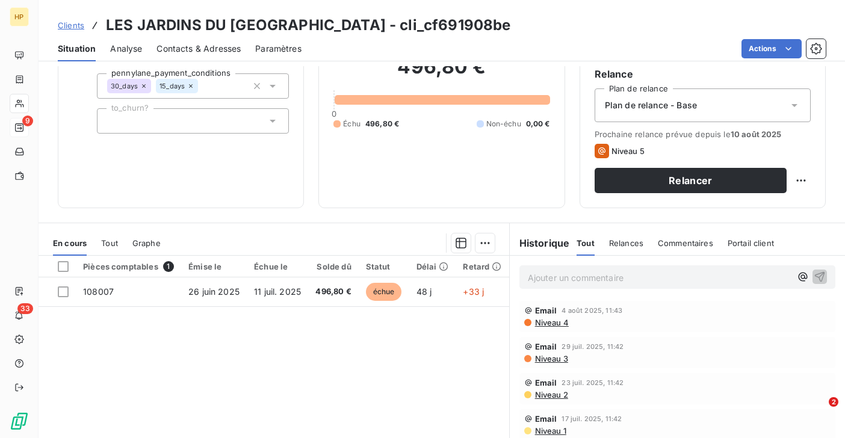
click at [575, 285] on p "Ajouter un commentaire ﻿" at bounding box center [659, 277] width 263 height 15
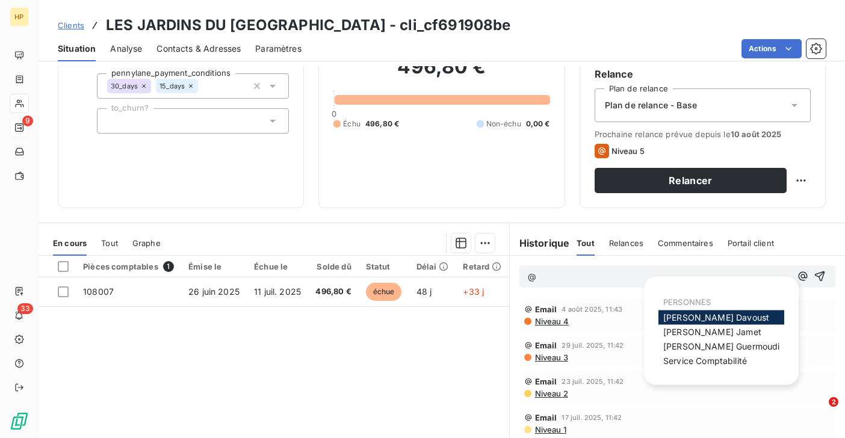
click at [714, 320] on span "[PERSON_NAME]" at bounding box center [716, 317] width 106 height 10
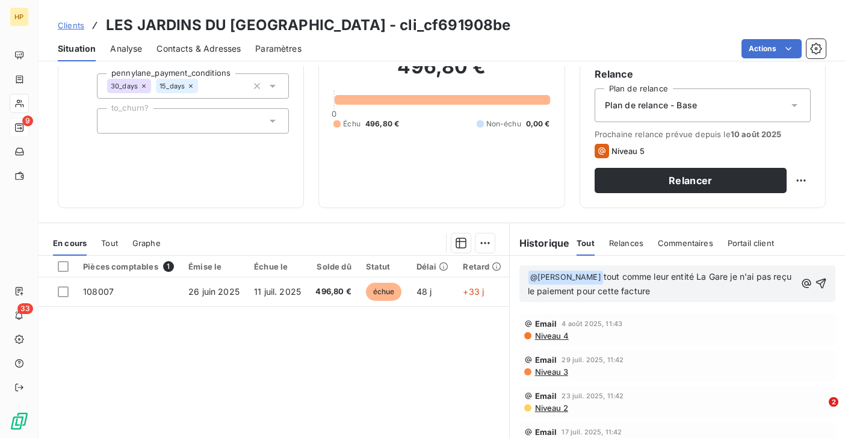
click at [724, 276] on span "tout comme leur entité La Gare je n'ai pas reçu le paiement pour cette facture" at bounding box center [661, 283] width 266 height 25
click at [655, 292] on p "﻿ @ Florian Davoust ﻿ tout comme leur entité La Gare, je n'ai pas reçu le paiem…" at bounding box center [662, 284] width 268 height 28
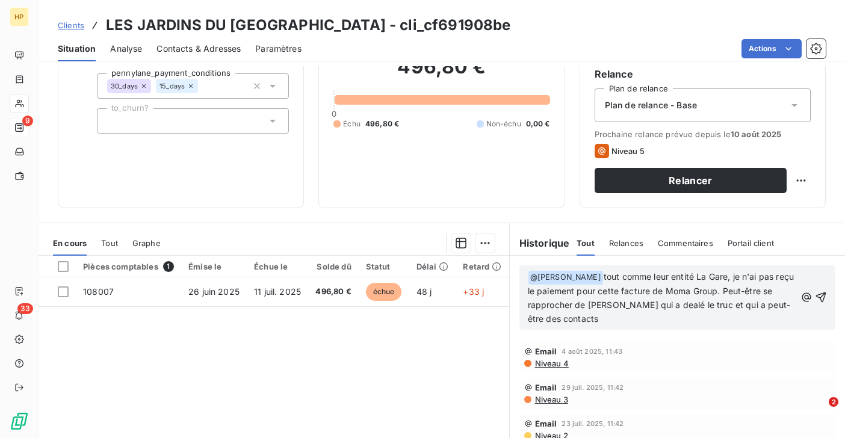
click at [723, 277] on span "tout comme leur entité La Gare, je n'ai pas reçu le paiement pour cette facture…" at bounding box center [662, 297] width 268 height 52
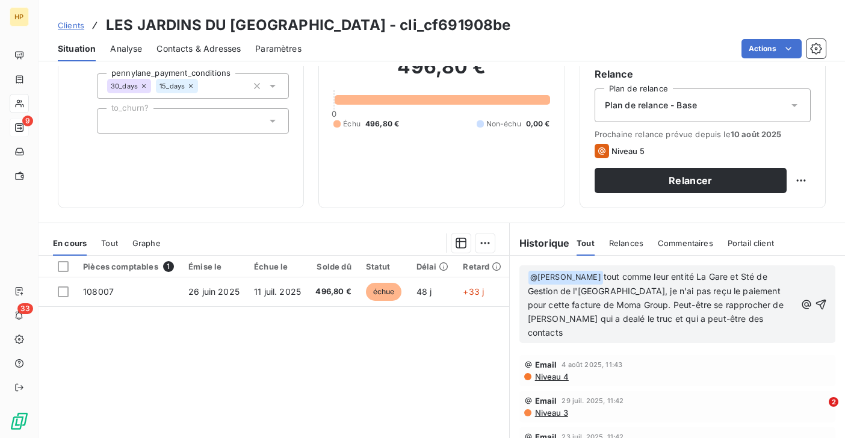
click at [708, 320] on p "﻿ @ Florian Davoust ﻿ tout comme leur entité La Gare et Sté de Gestion de l'hot…" at bounding box center [662, 304] width 268 height 69
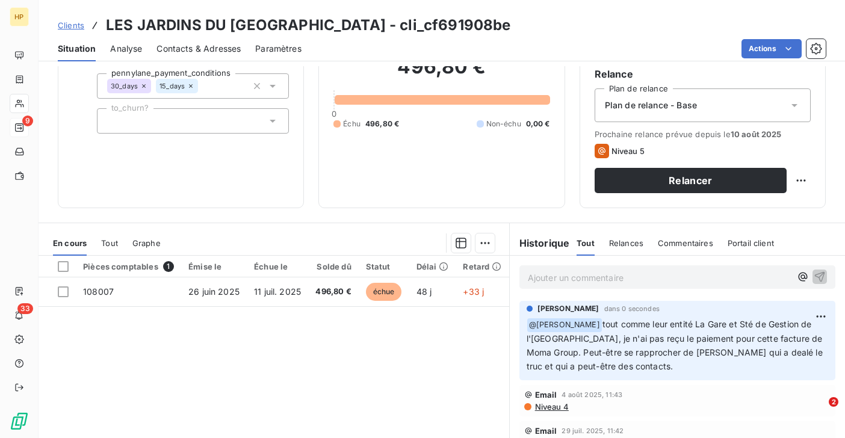
click at [652, 276] on p "Ajouter un commentaire ﻿" at bounding box center [659, 277] width 263 height 15
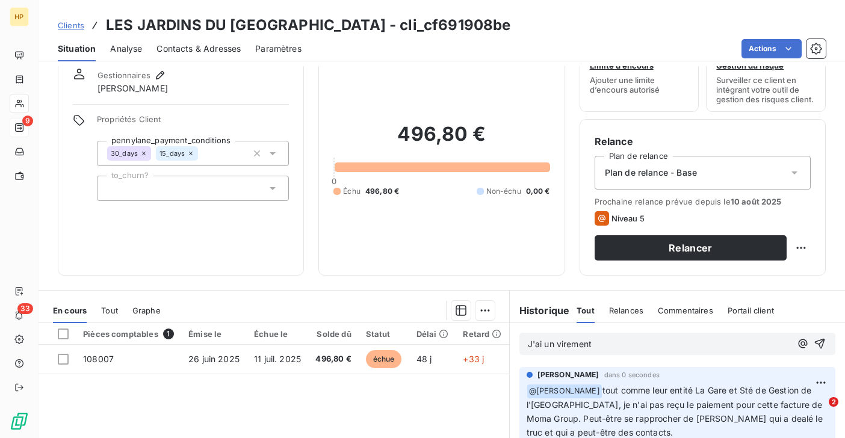
scroll to position [36, 0]
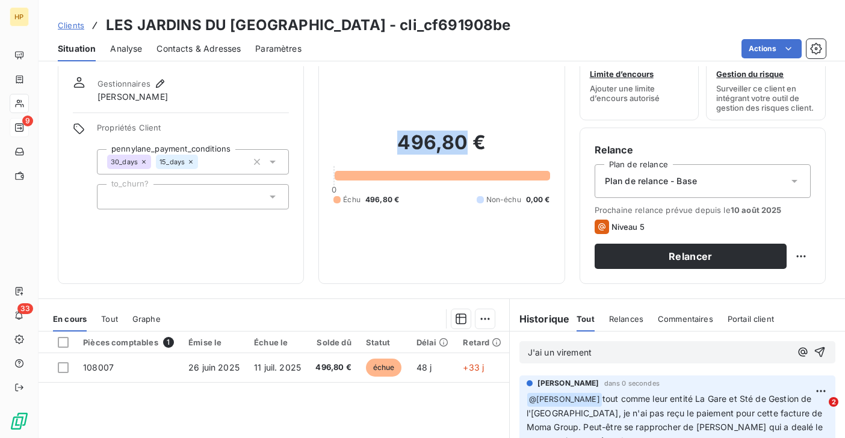
drag, startPoint x: 400, startPoint y: 142, endPoint x: 468, endPoint y: 144, distance: 68.0
click at [468, 144] on h2 "496,80 €" at bounding box center [441, 149] width 216 height 36
copy h2 "496,80"
click at [595, 351] on p "J'ai un virement" at bounding box center [659, 353] width 263 height 14
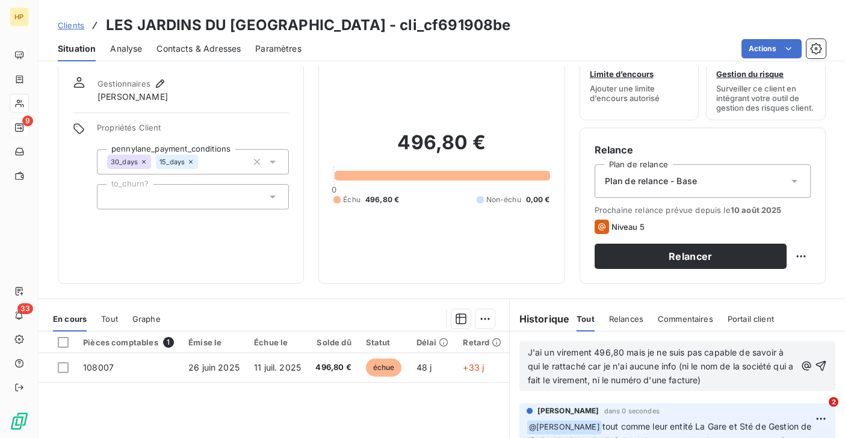
click at [527, 354] on div "J'ai un virement 496,80 mais je ne suis pas capable de savoir à qui le rattaché…" at bounding box center [677, 366] width 316 height 50
click at [528, 352] on span "J'ai un virement 496,80 mais je ne suis pas capable de savoir à qui le rattaché…" at bounding box center [662, 366] width 268 height 38
click at [632, 366] on span "Et pour info, j'ai un virement 496,80 mais je ne suis pas capable de savoir à q…" at bounding box center [658, 366] width 261 height 38
click at [765, 381] on p "Et pour info, j'ai un virement 496,80 mais je ne suis pas capable de savoir à q…" at bounding box center [662, 367] width 268 height 42
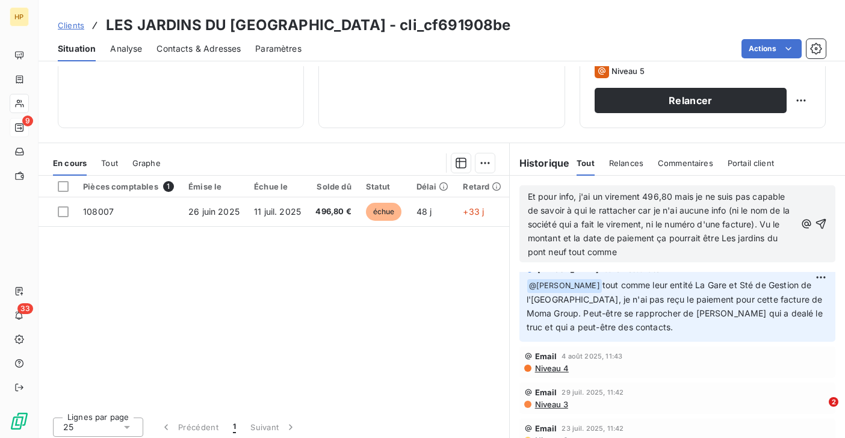
scroll to position [0, 0]
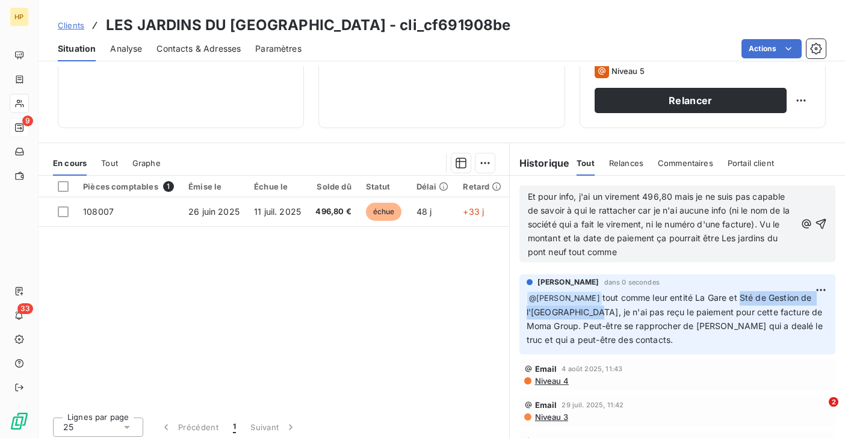
drag, startPoint x: 735, startPoint y: 298, endPoint x: 581, endPoint y: 312, distance: 154.7
click at [581, 312] on span "tout comme leur entité La Gare et Sté de Gestion de l'hotel gaillard, je n'ai p…" at bounding box center [676, 318] width 298 height 52
copy span "Sté de Gestion de l'hotel gaillard"
click at [625, 252] on p "Et pour info, j'ai un virement 496,80 mais je ne suis pas capable de savoir à q…" at bounding box center [662, 224] width 268 height 69
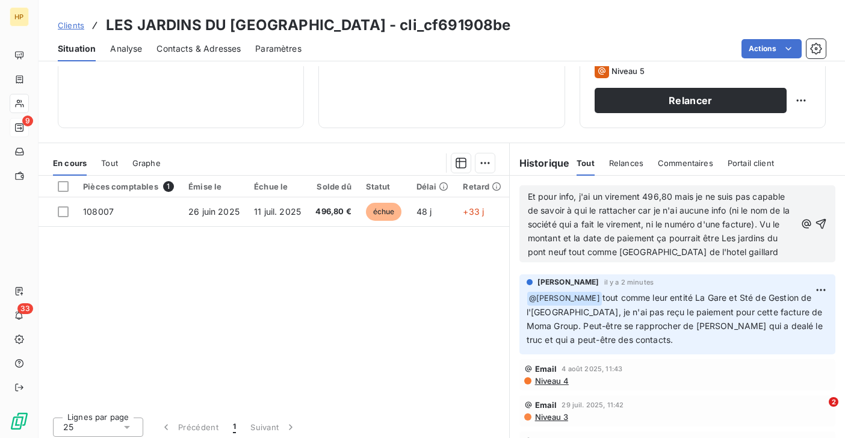
click at [621, 251] on span "Et pour info, j'ai un virement 496,80 mais je ne suis pas capable de savoir à q…" at bounding box center [660, 224] width 265 height 66
click at [763, 246] on p "Et pour info, j'ai un virement 496,80 mais je ne suis pas capable de savoir à q…" at bounding box center [662, 224] width 268 height 69
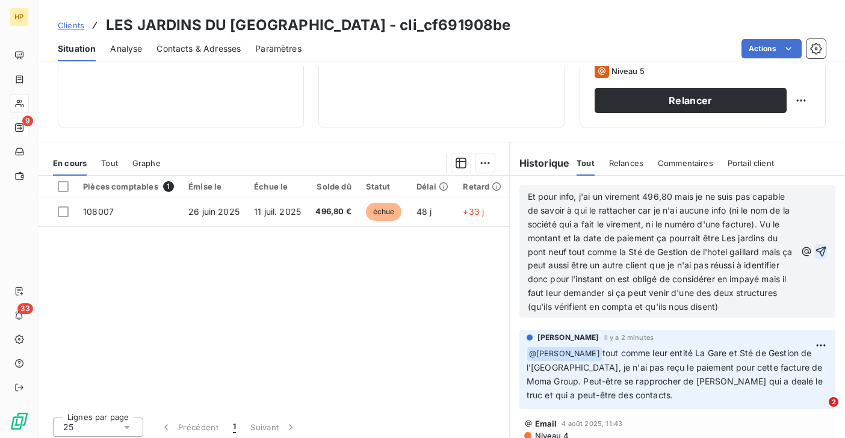
click at [821, 251] on icon "button" at bounding box center [821, 252] width 10 height 10
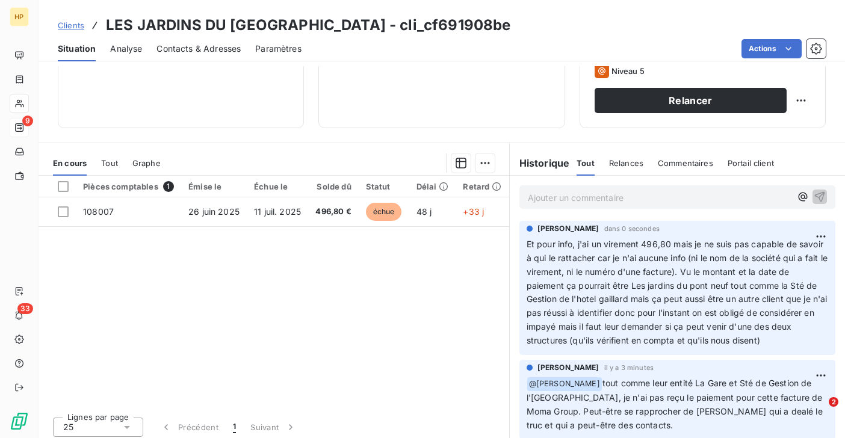
click at [536, 201] on p "Ajouter un commentaire ﻿" at bounding box center [659, 197] width 263 height 15
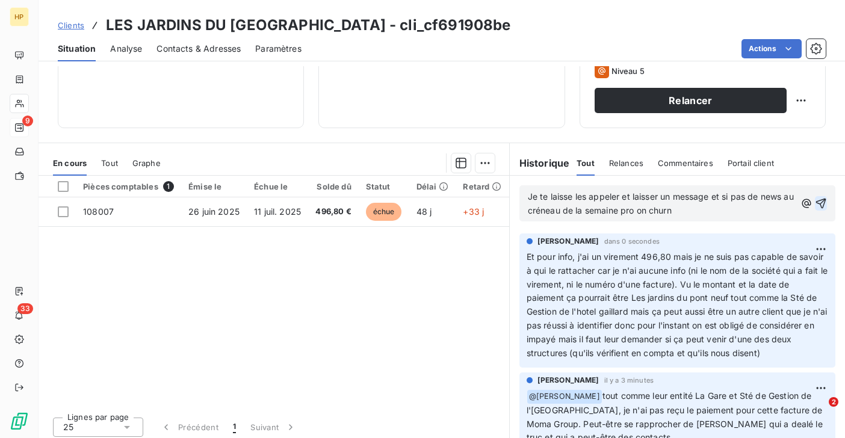
click at [821, 200] on icon "button" at bounding box center [821, 204] width 10 height 10
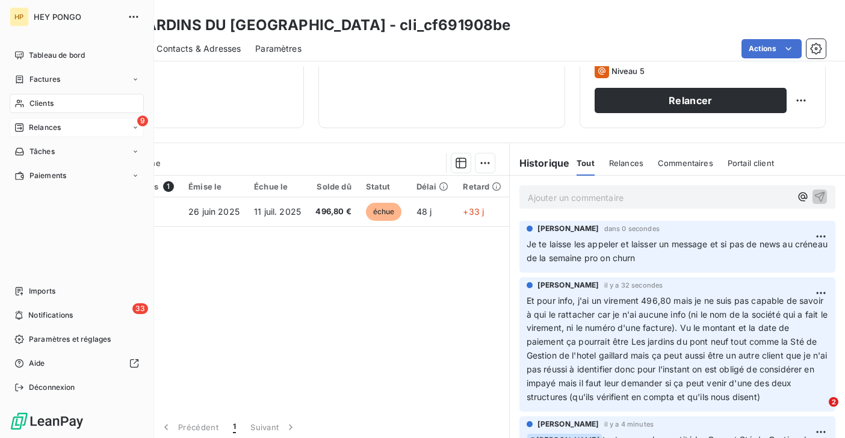
click at [40, 128] on span "Relances" at bounding box center [45, 127] width 32 height 11
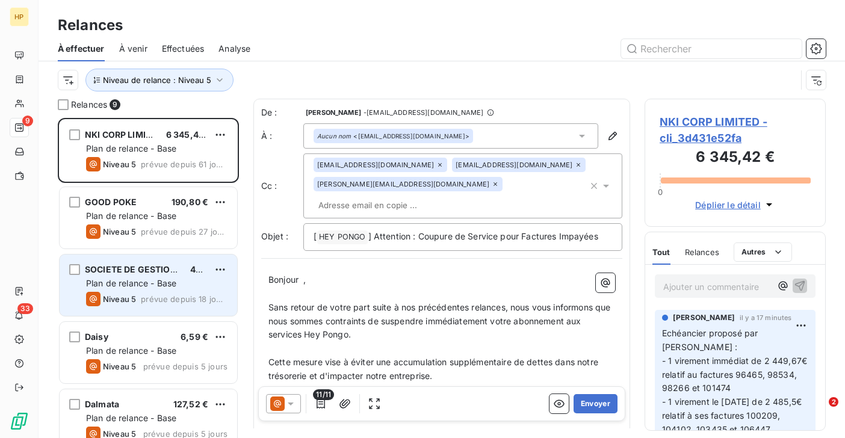
scroll to position [287, 0]
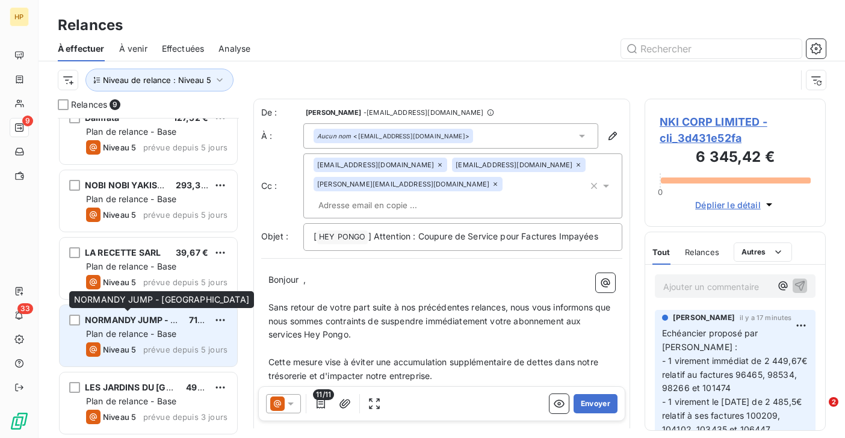
click at [135, 326] on div "NORMANDY JUMP - [GEOGRAPHIC_DATA]" at bounding box center [132, 320] width 94 height 12
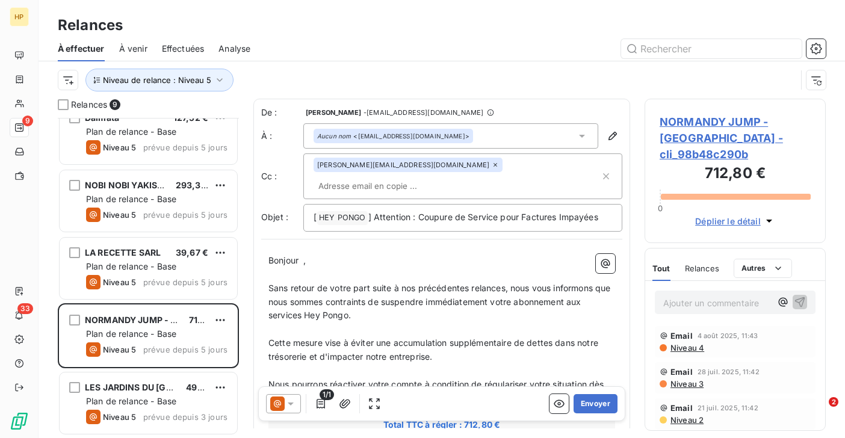
click at [713, 124] on span "NORMANDY JUMP - [GEOGRAPHIC_DATA] - cli_98b48c290b" at bounding box center [734, 138] width 151 height 49
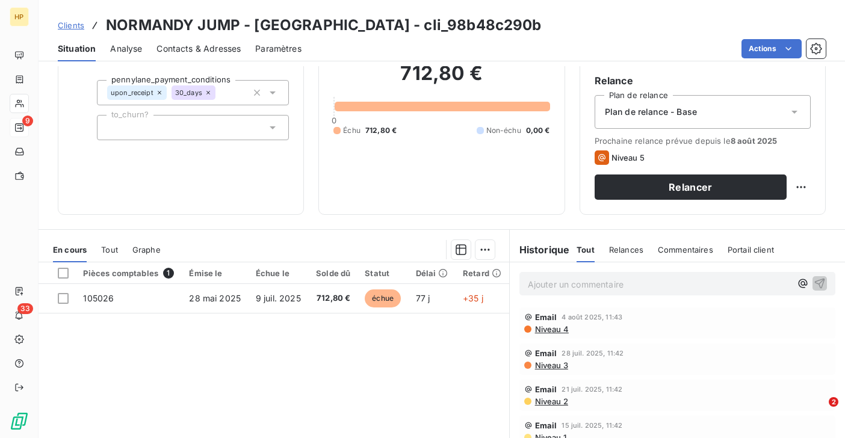
scroll to position [78, 0]
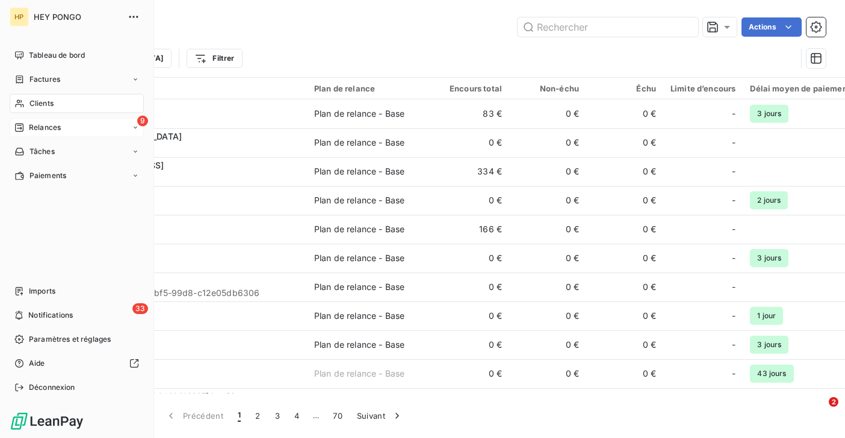
click at [41, 128] on span "Relances" at bounding box center [45, 127] width 32 height 11
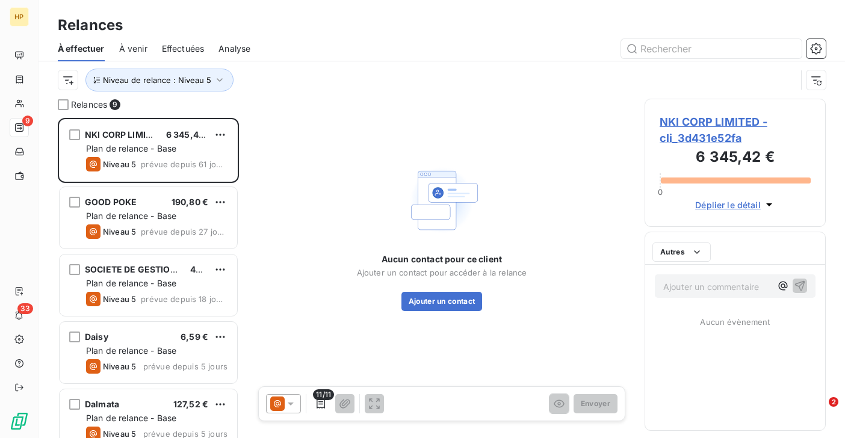
scroll to position [320, 181]
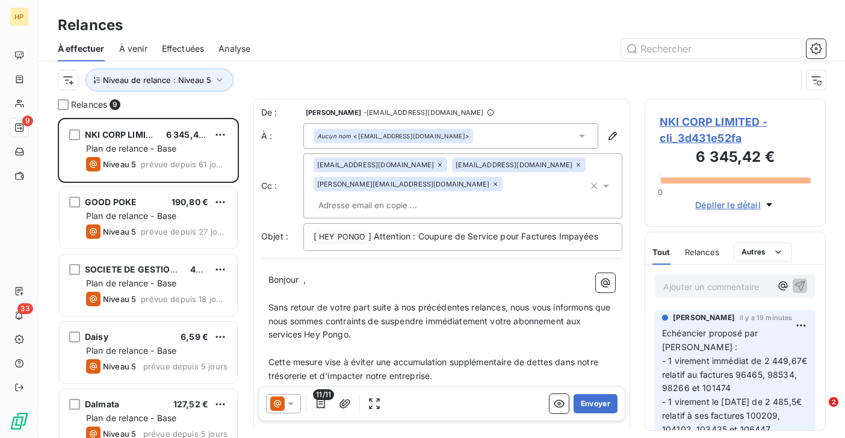
click at [175, 48] on span "Effectuées" at bounding box center [183, 49] width 43 height 12
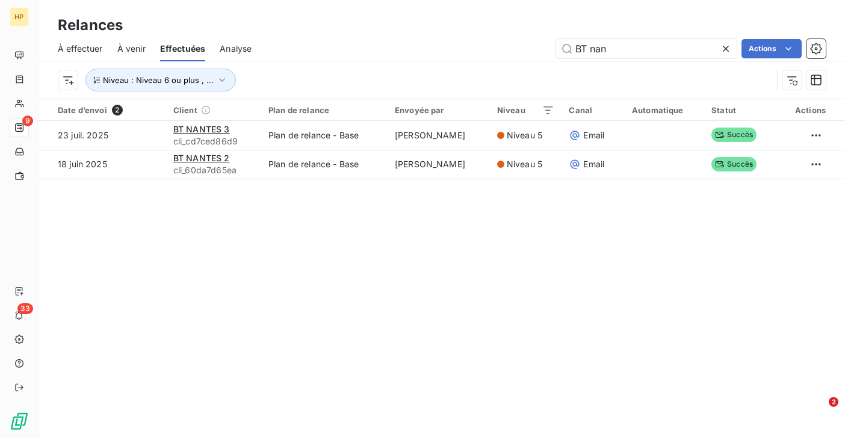
click at [132, 49] on span "À venir" at bounding box center [131, 49] width 28 height 12
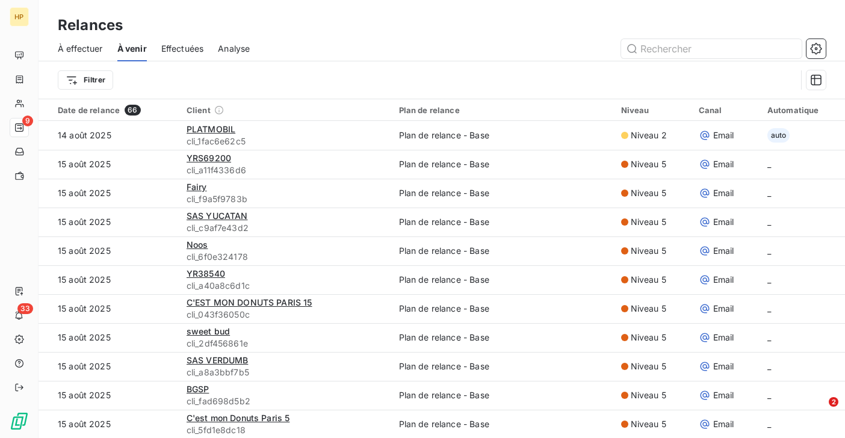
click at [171, 45] on span "Effectuées" at bounding box center [182, 49] width 43 height 12
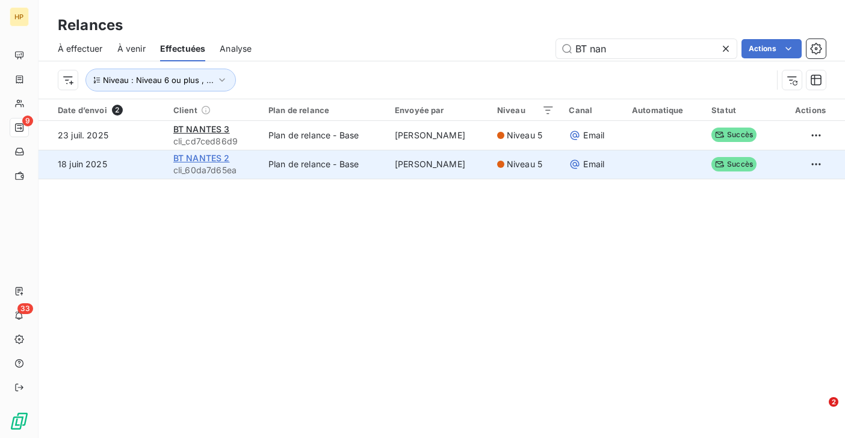
click at [187, 156] on span "BT NANTES 2" at bounding box center [201, 158] width 57 height 10
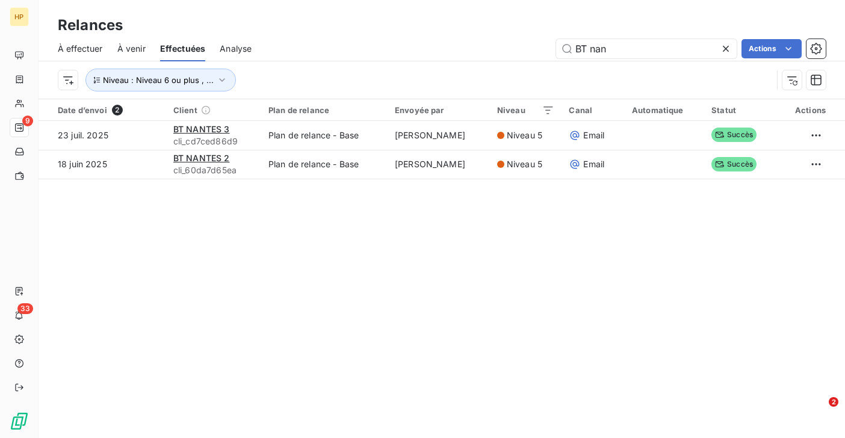
click at [128, 49] on span "À venir" at bounding box center [131, 49] width 28 height 12
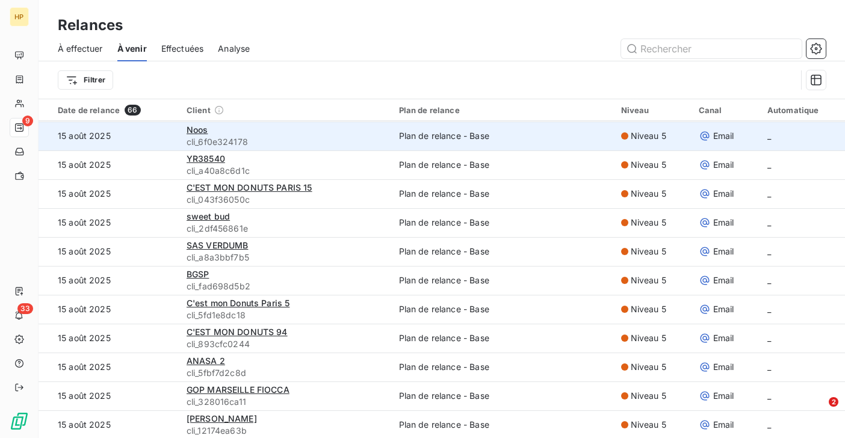
scroll to position [166, 0]
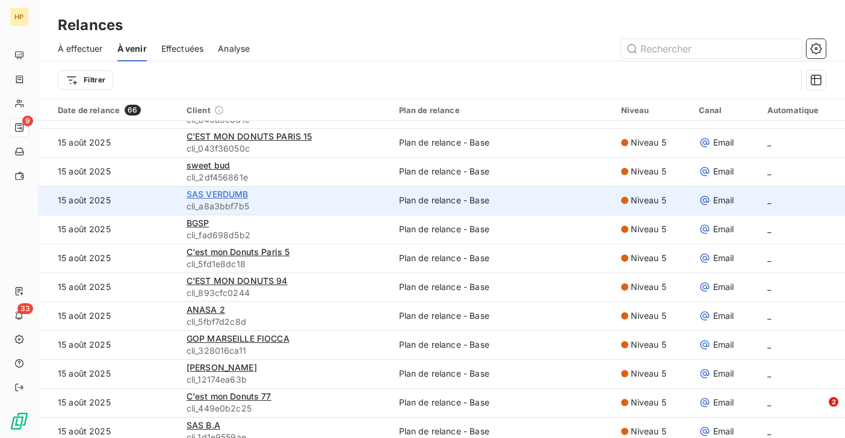
click at [220, 196] on span "SAS VERDUMB" at bounding box center [218, 194] width 62 height 10
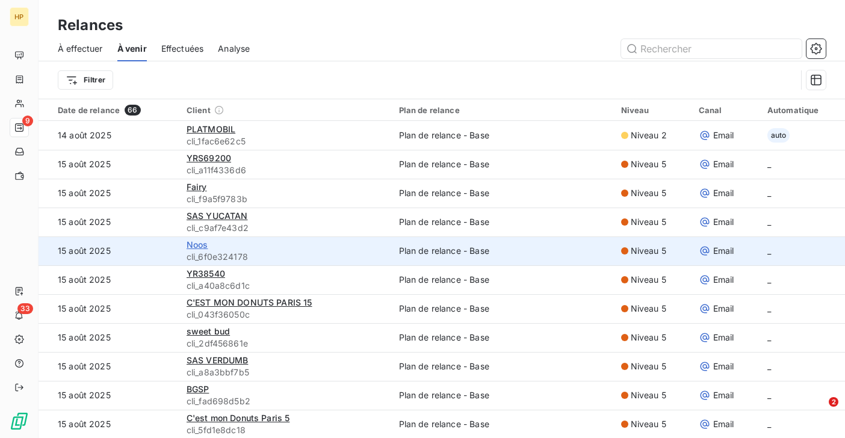
click at [197, 246] on span "Noos" at bounding box center [198, 244] width 22 height 10
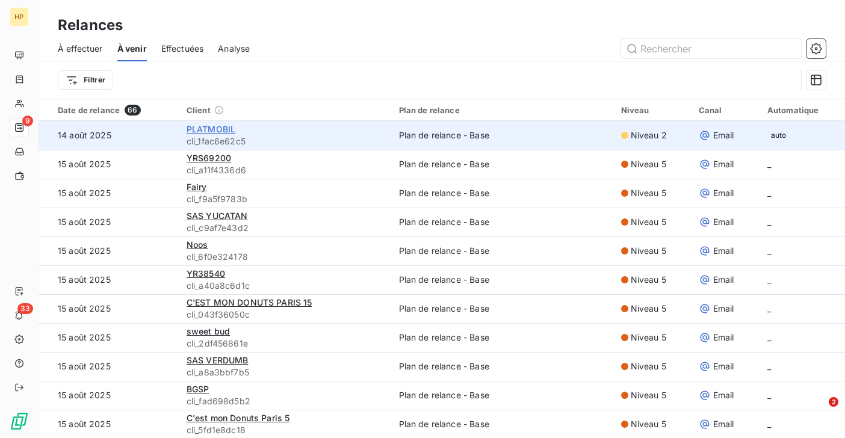
click at [208, 133] on span "PLATMOBIL" at bounding box center [211, 129] width 49 height 10
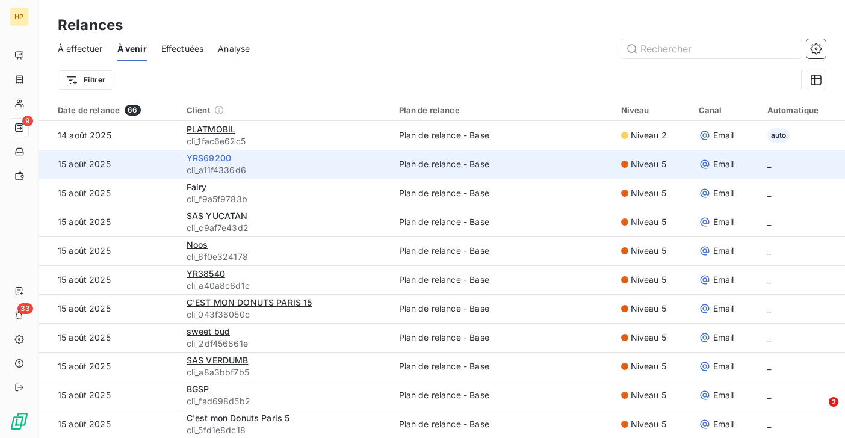
click at [202, 161] on span "YRS69200" at bounding box center [209, 158] width 45 height 10
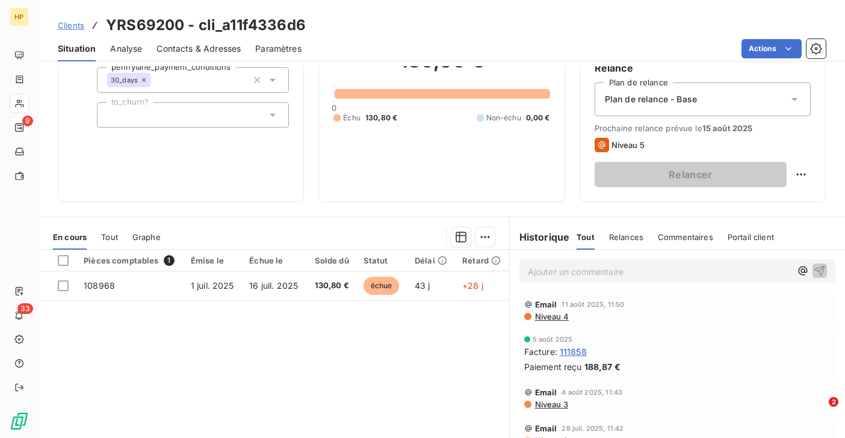
scroll to position [197, 0]
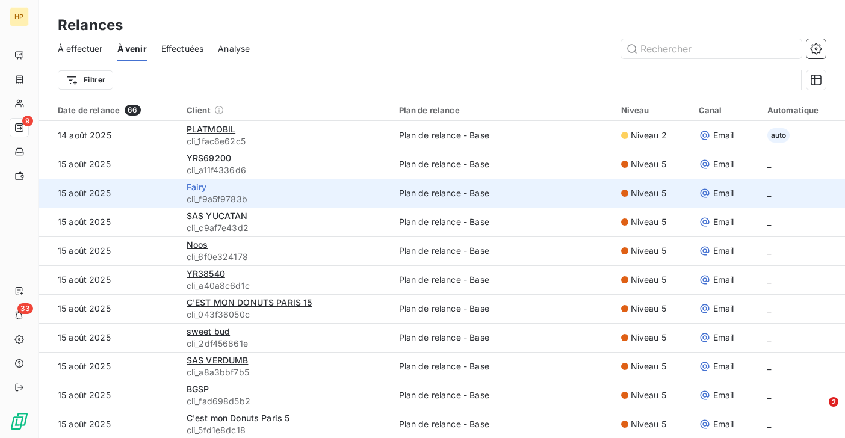
click at [200, 189] on span "Fairy" at bounding box center [197, 187] width 20 height 10
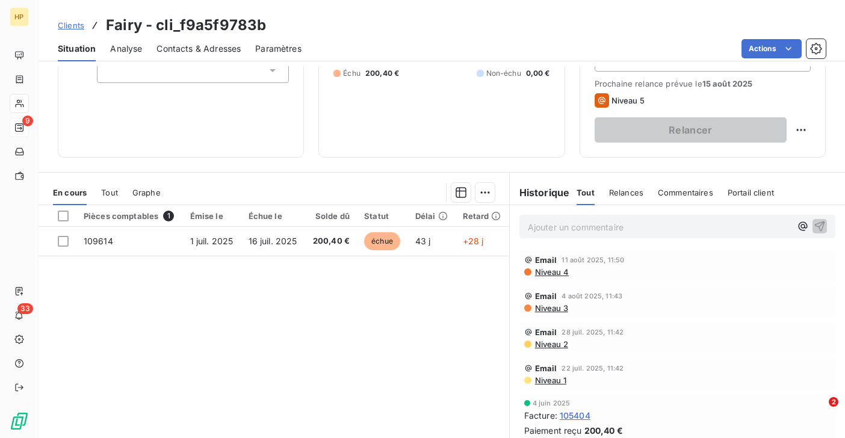
scroll to position [197, 0]
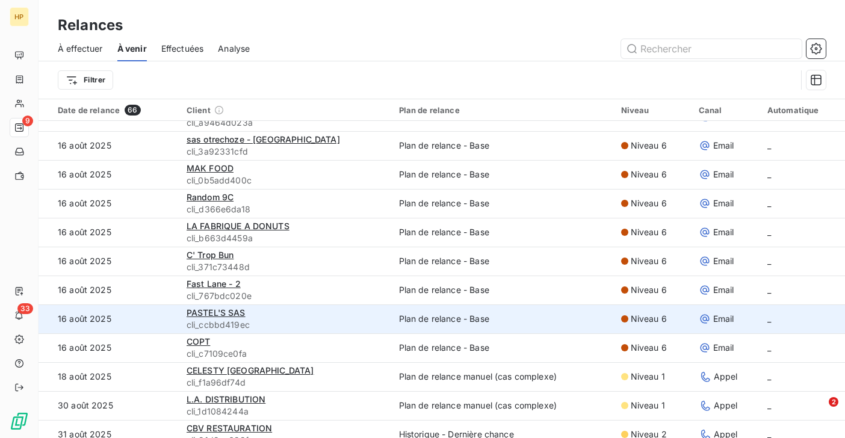
scroll to position [1589, 0]
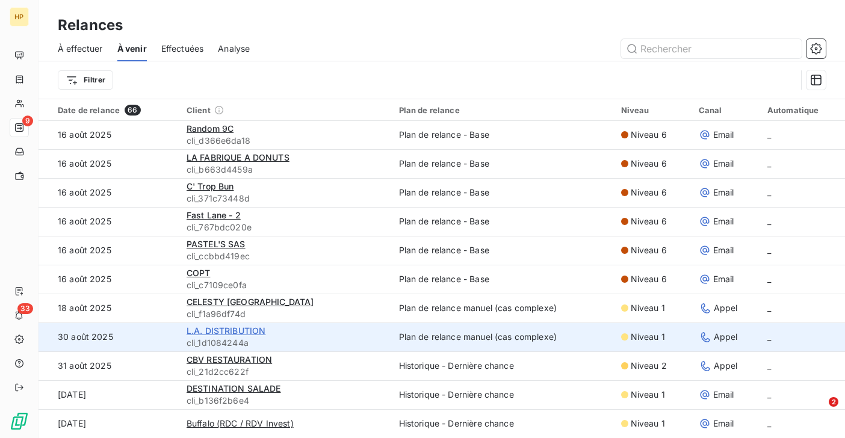
click at [201, 327] on span "L.A. DISTRIBUTION" at bounding box center [226, 331] width 79 height 10
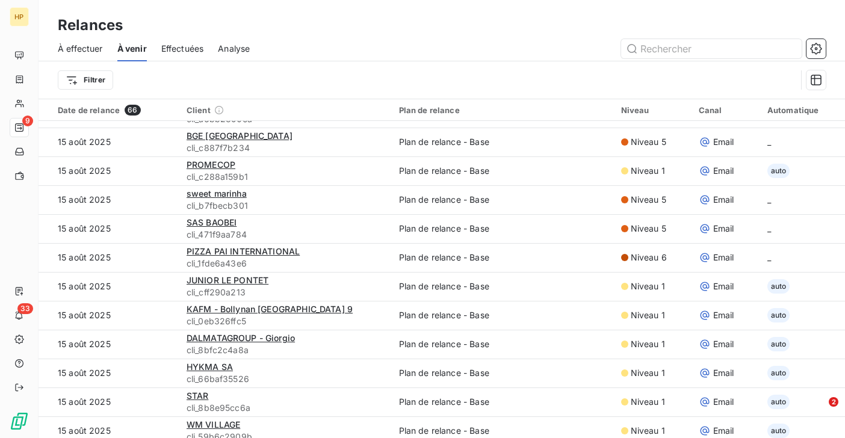
scroll to position [520, 0]
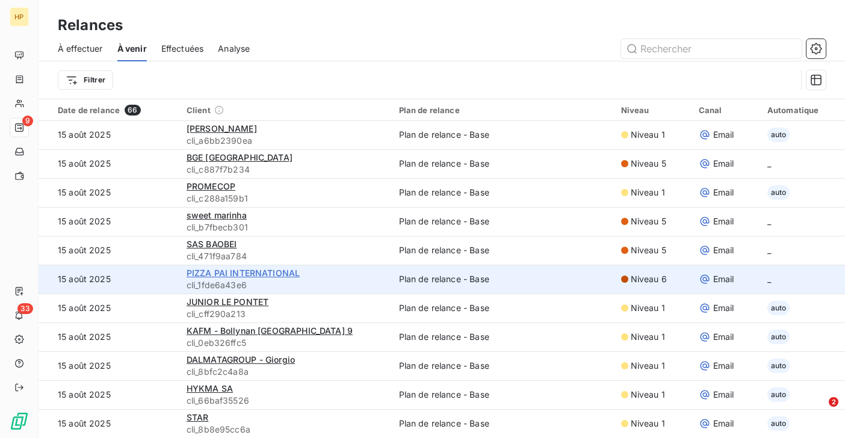
click at [261, 271] on span "PIZZA PAI INTERNATIONAL" at bounding box center [243, 273] width 113 height 10
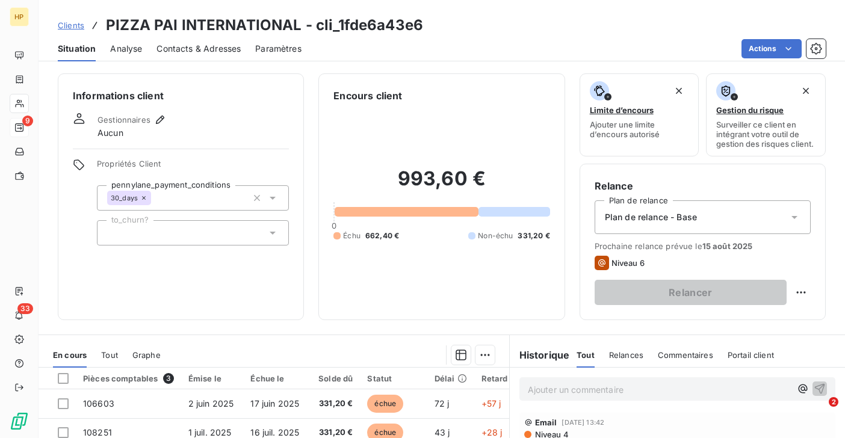
scroll to position [197, 0]
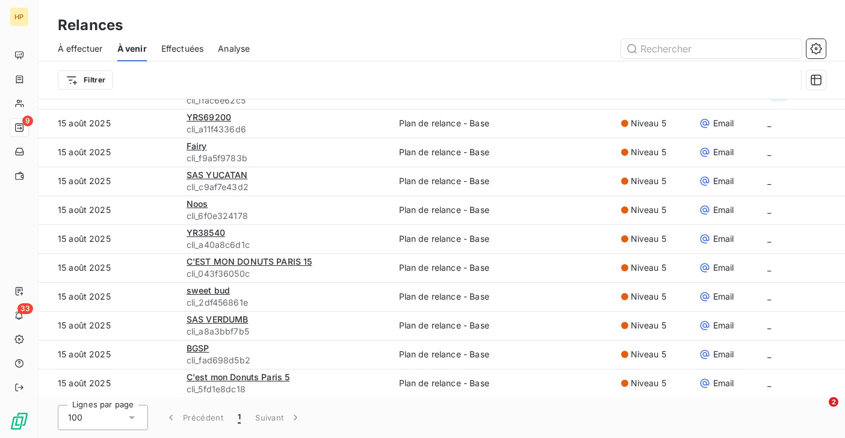
click at [172, 54] on span "Effectuées" at bounding box center [182, 49] width 43 height 12
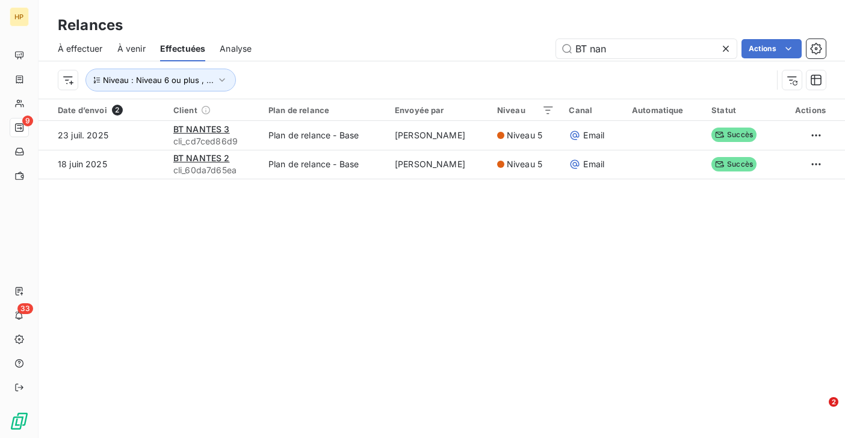
click at [239, 51] on span "Analyse" at bounding box center [236, 49] width 32 height 12
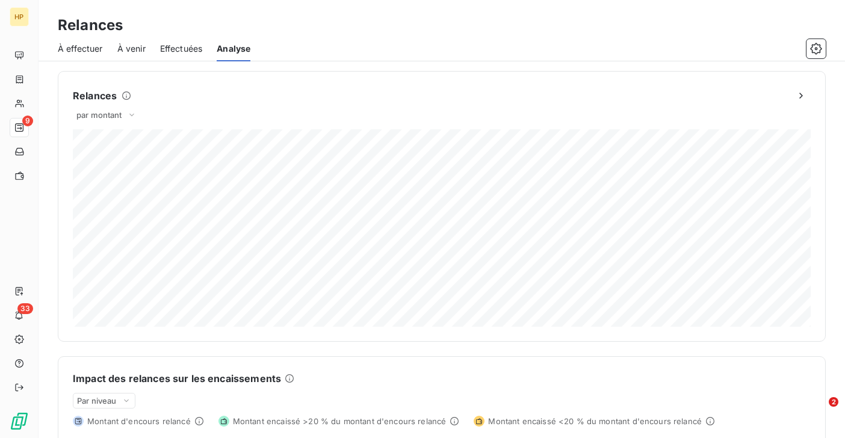
click at [78, 51] on span "À effectuer" at bounding box center [80, 49] width 45 height 12
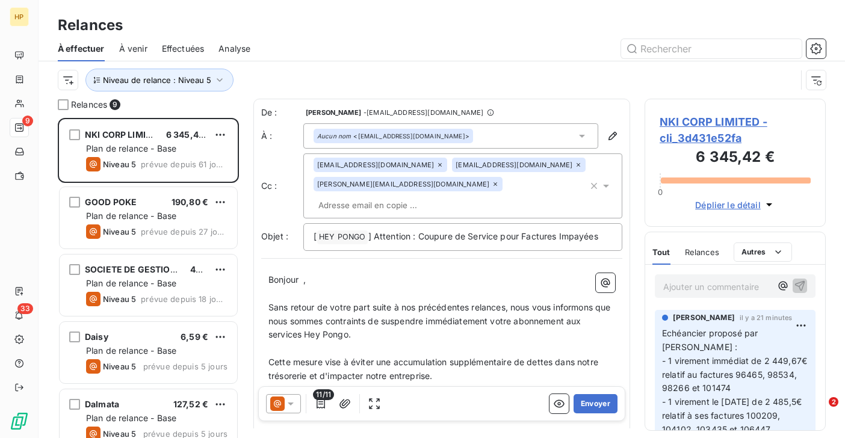
click at [297, 83] on div "Niveau de relance : Niveau 5" at bounding box center [427, 80] width 738 height 23
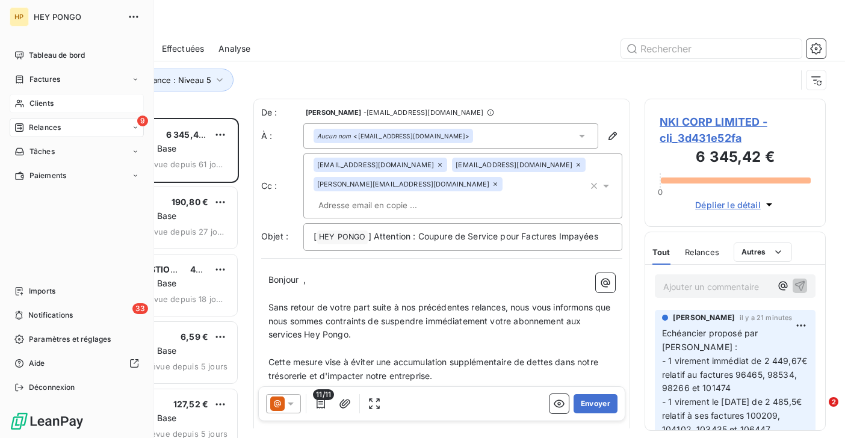
click at [28, 100] on div "Clients" at bounding box center [77, 103] width 134 height 19
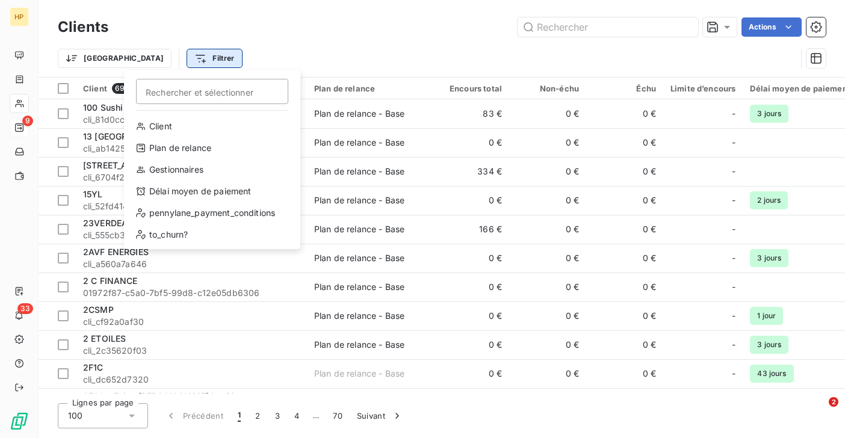
click at [164, 60] on html "HP 9 33 Clients Actions Trier Filtrer Rechercher et sélectionner Client Plan de…" at bounding box center [422, 219] width 845 height 438
click at [21, 73] on html "HP 9 33 Clients Actions Trier Filtrer Rechercher et sélectionner Client Plan de…" at bounding box center [422, 219] width 845 height 438
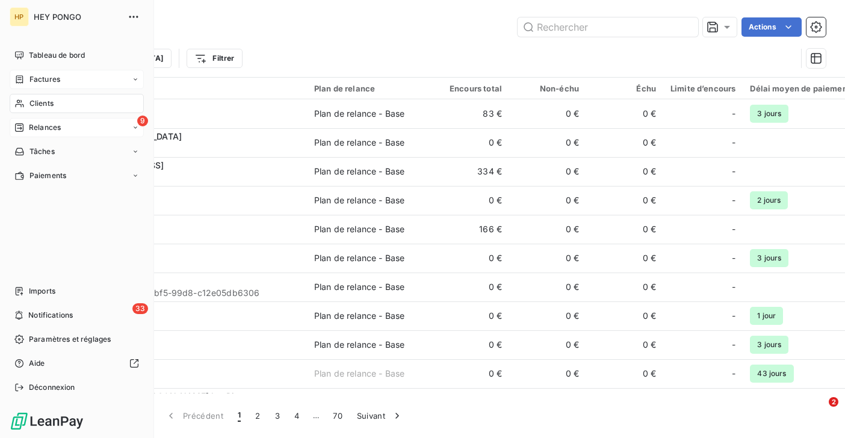
click at [19, 80] on icon at bounding box center [19, 80] width 10 height 10
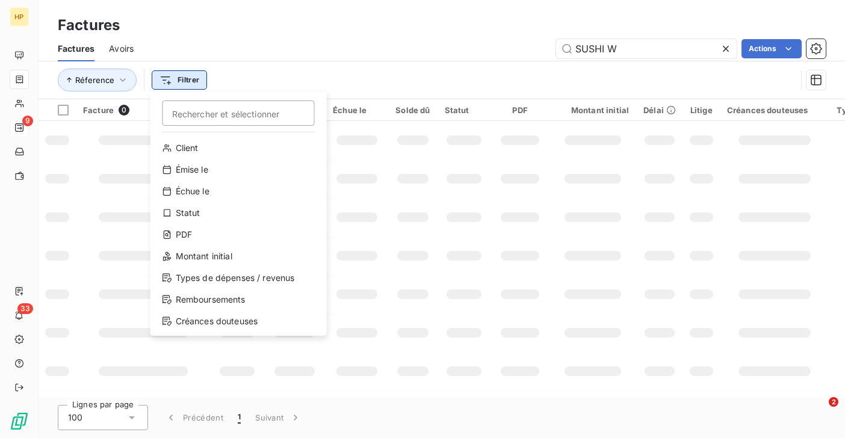
click at [193, 77] on html "HP 9 33 Factures Factures Avoirs SUSHI W Actions Réference Filtrer Rechercher e…" at bounding box center [422, 219] width 845 height 438
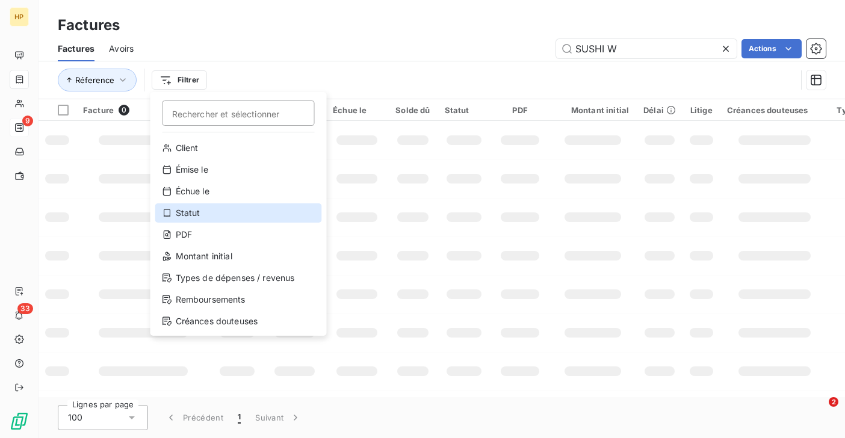
click at [187, 213] on div "Statut" at bounding box center [238, 212] width 167 height 19
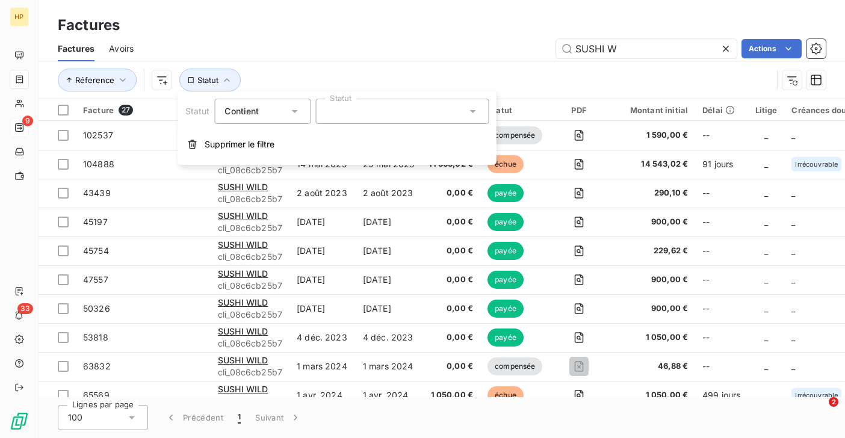
click at [359, 107] on div at bounding box center [401, 111] width 173 height 25
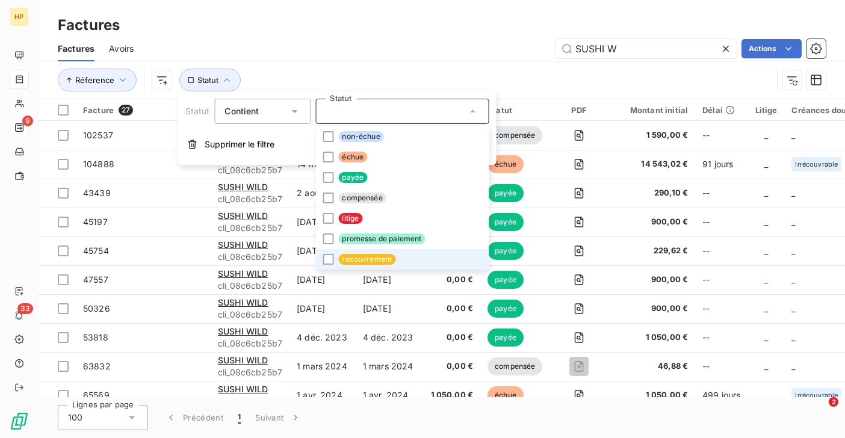
click at [360, 259] on span "recouvrement" at bounding box center [366, 259] width 57 height 11
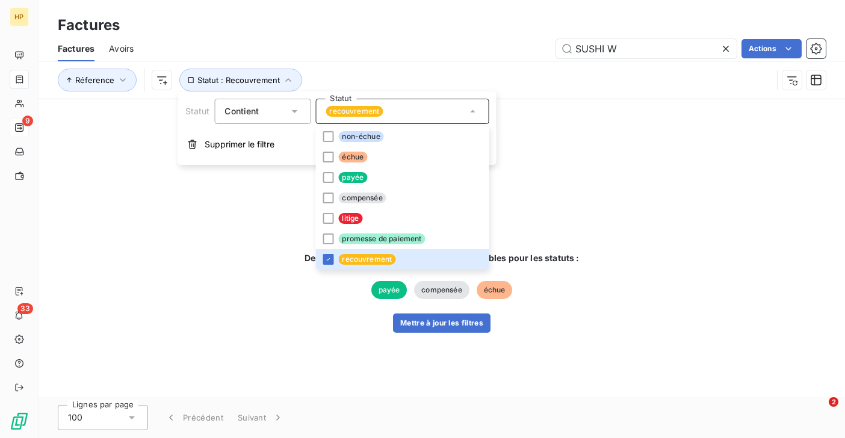
click at [359, 58] on div "Factures Avoirs SUSHI W Actions" at bounding box center [442, 48] width 806 height 25
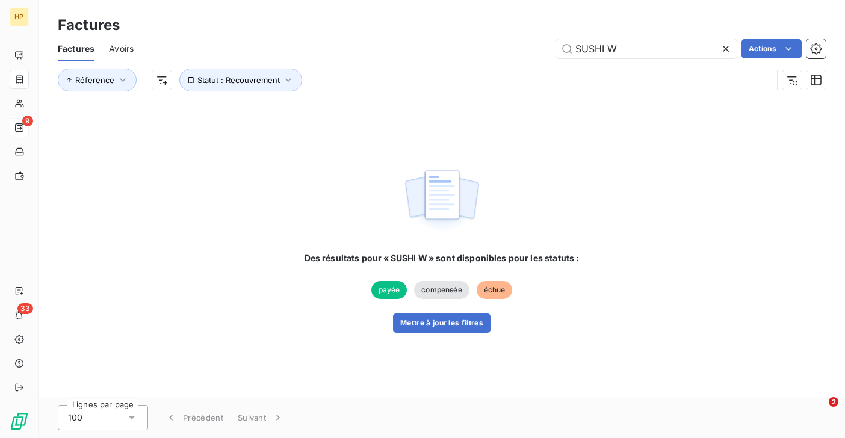
click at [721, 46] on icon at bounding box center [726, 49] width 12 height 12
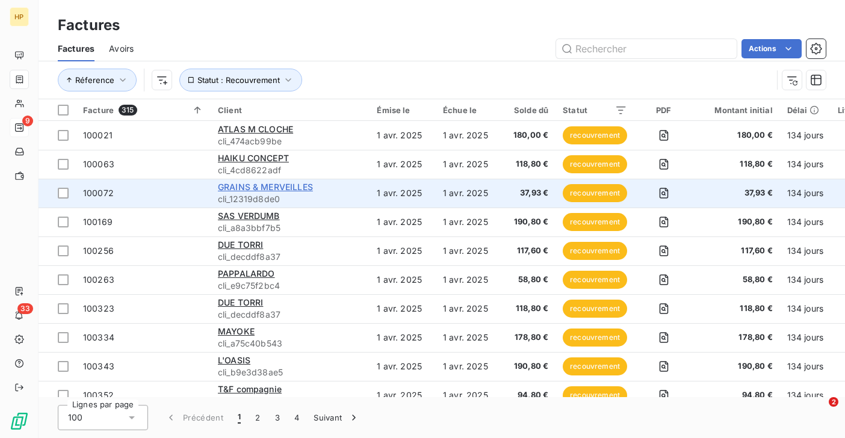
click at [252, 183] on span "GRAINS & MERVEILLES" at bounding box center [265, 187] width 95 height 10
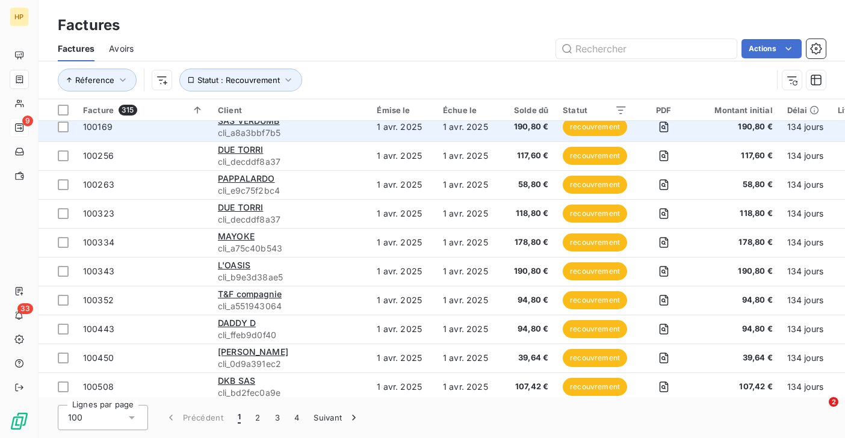
scroll to position [126, 0]
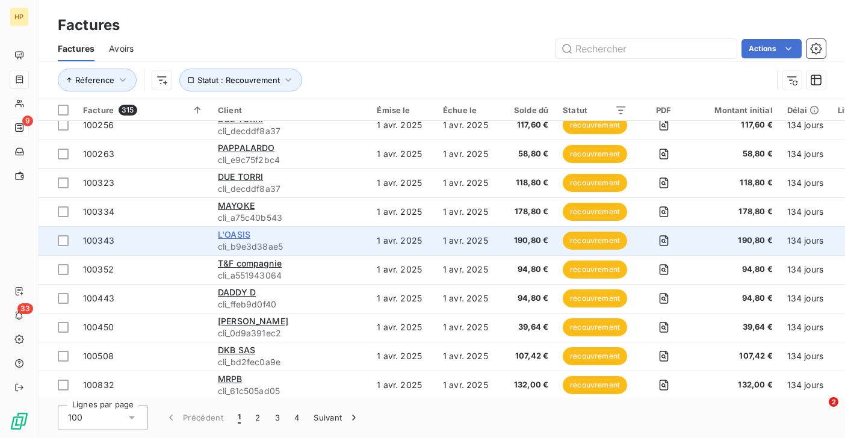
click at [236, 232] on span "L'OASIS" at bounding box center [234, 234] width 32 height 10
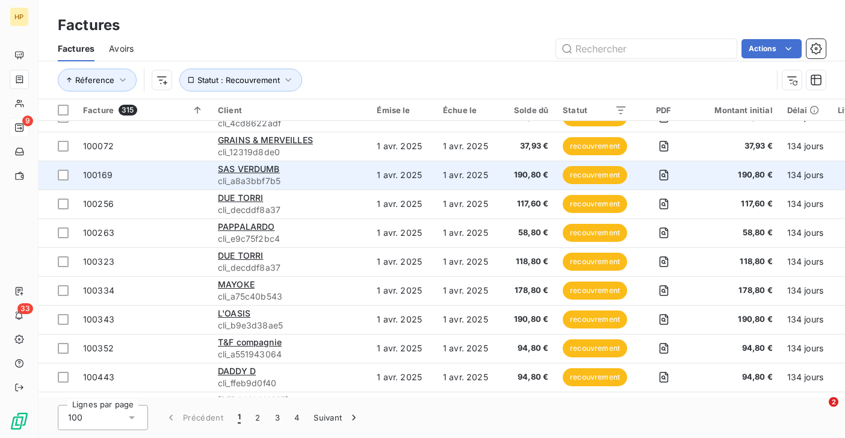
scroll to position [48, 0]
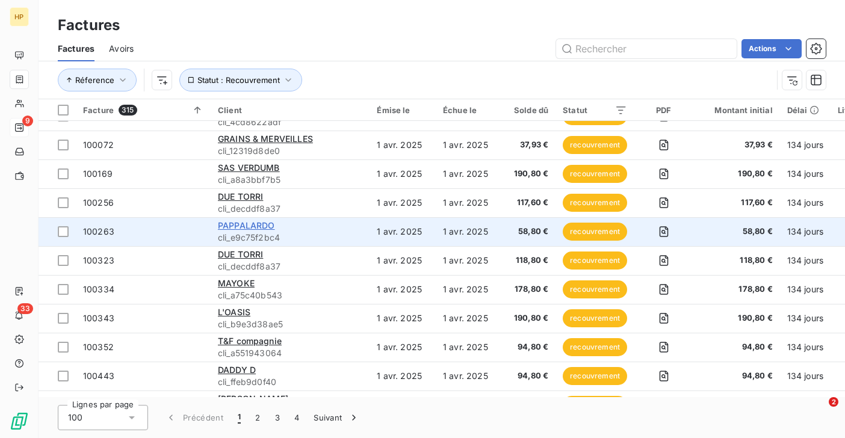
click at [261, 221] on span "PAPPALARDO" at bounding box center [246, 225] width 57 height 10
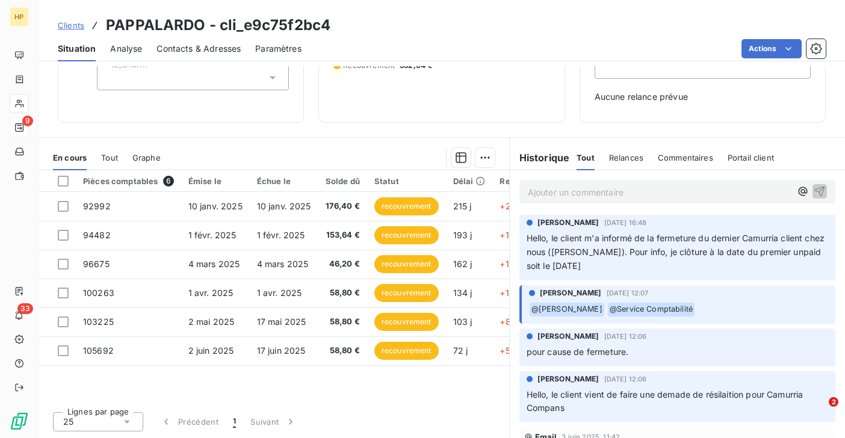
scroll to position [381, 0]
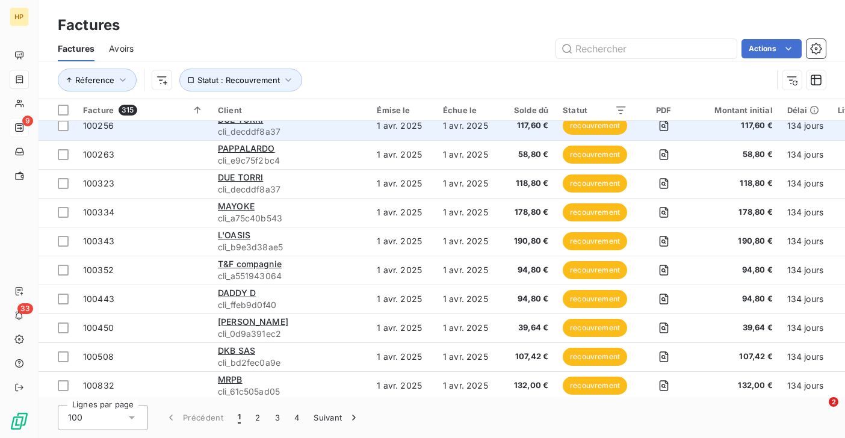
scroll to position [138, 0]
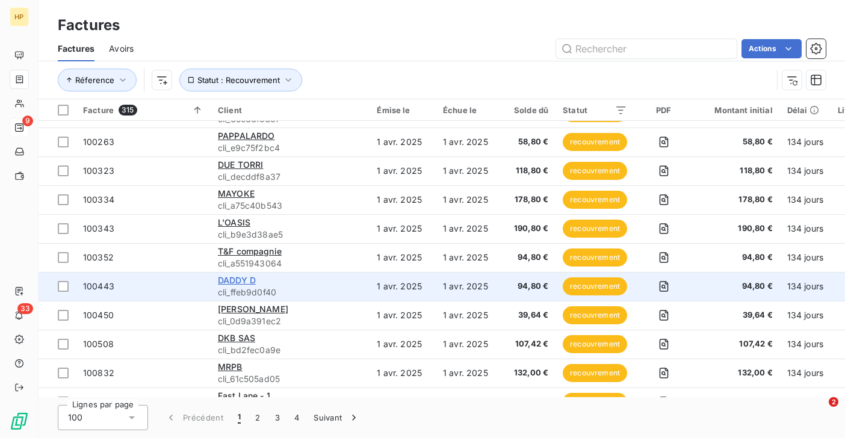
click at [244, 277] on span "DADDY D" at bounding box center [237, 280] width 38 height 10
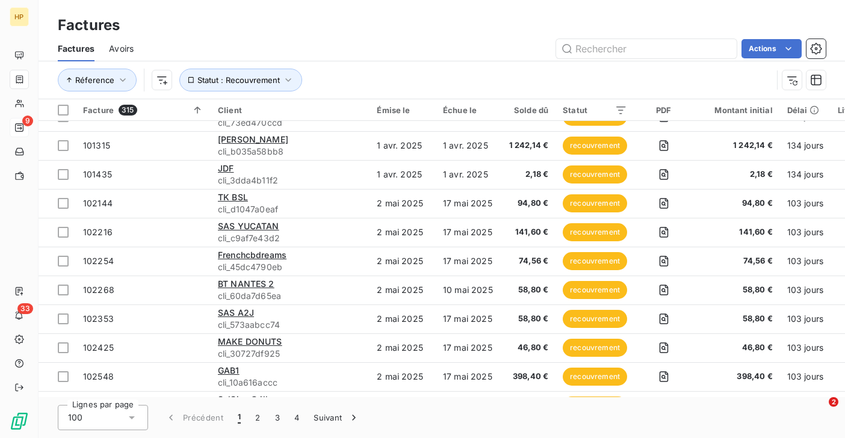
scroll to position [459, 0]
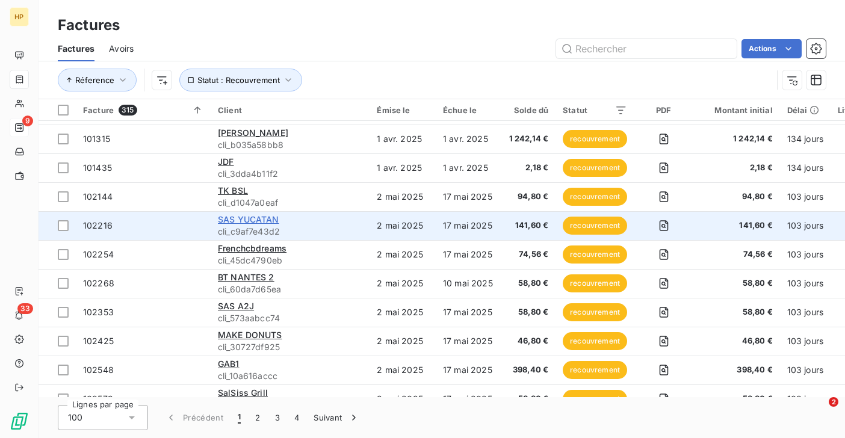
click at [265, 220] on span "SAS YUCATAN" at bounding box center [248, 219] width 61 height 10
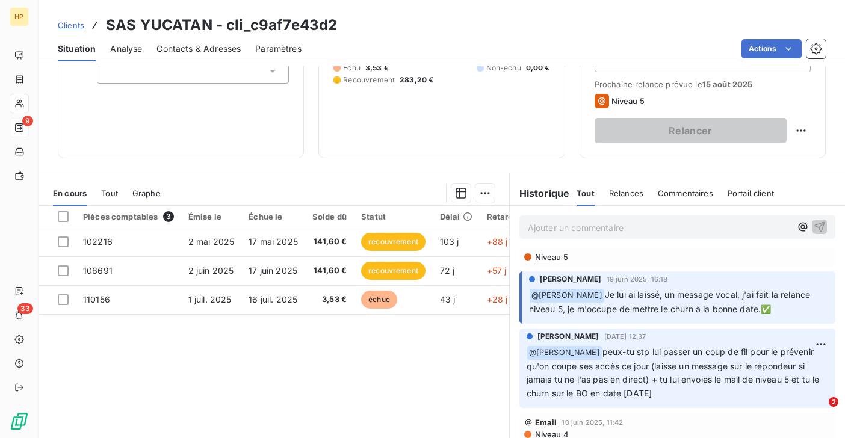
scroll to position [208, 0]
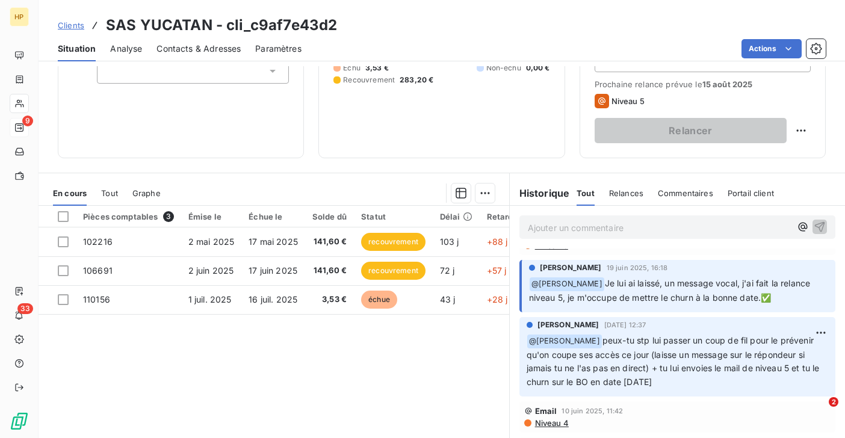
drag, startPoint x: 687, startPoint y: 384, endPoint x: 587, endPoint y: 337, distance: 109.8
click at [587, 337] on p "﻿ @ [PERSON_NAME] peux-tu stp lui passer un coup de fil pour le prévenir qu'on …" at bounding box center [677, 362] width 301 height 56
click at [667, 370] on span "peux-tu stp lui passer un coup de fil pour le prévenir qu'on coupe ses accès ce…" at bounding box center [674, 361] width 295 height 52
drag, startPoint x: 691, startPoint y: 387, endPoint x: 597, endPoint y: 335, distance: 107.2
click at [597, 335] on p "﻿ @ [PERSON_NAME] peux-tu stp lui passer un coup de fil pour le prévenir qu'on …" at bounding box center [677, 362] width 301 height 56
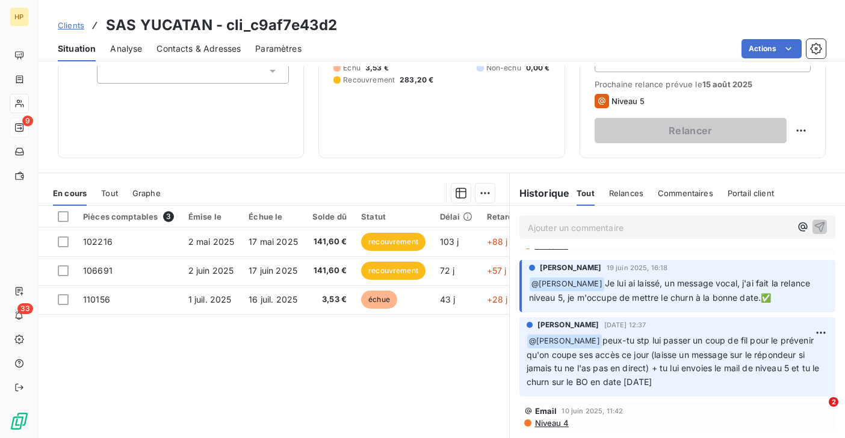
copy span "peux-tu stp lui passer un coup de fil pour le prévenir qu'on coupe ses accès ce…"
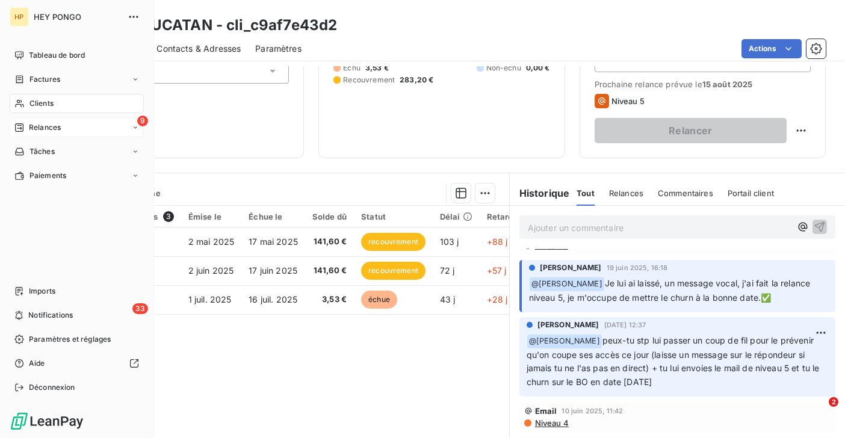
click at [31, 126] on span "Relances" at bounding box center [45, 127] width 32 height 11
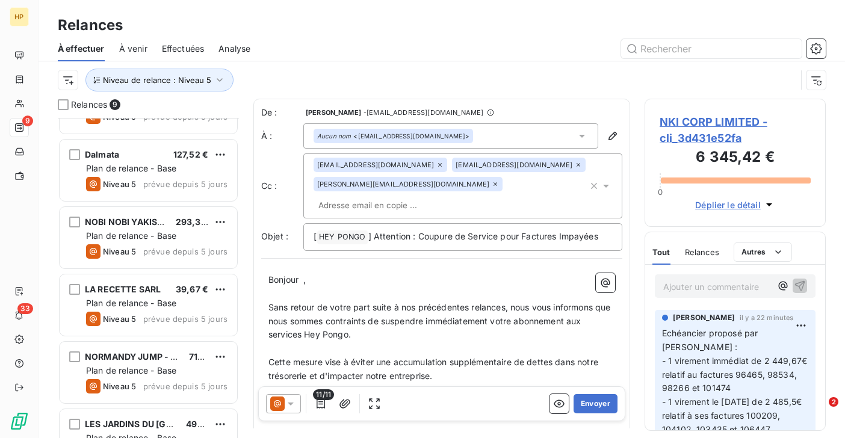
scroll to position [287, 0]
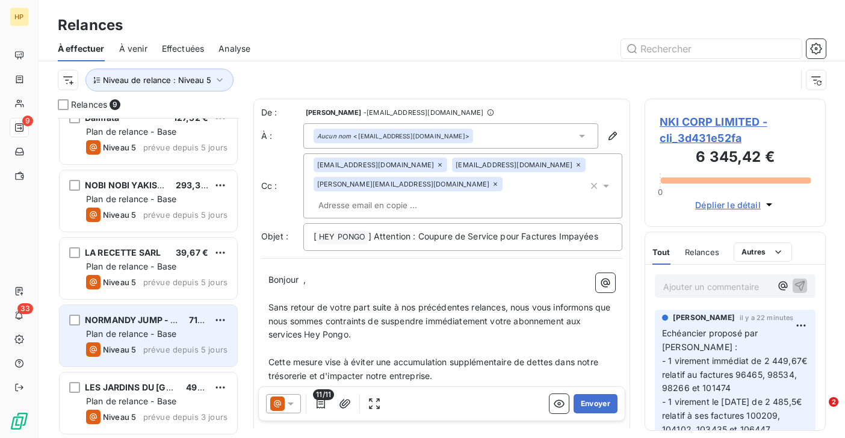
click at [126, 341] on div "NORMANDY JUMP - [GEOGRAPHIC_DATA] 712,80 € Plan de relance - Base Niveau 5 prév…" at bounding box center [149, 335] width 178 height 61
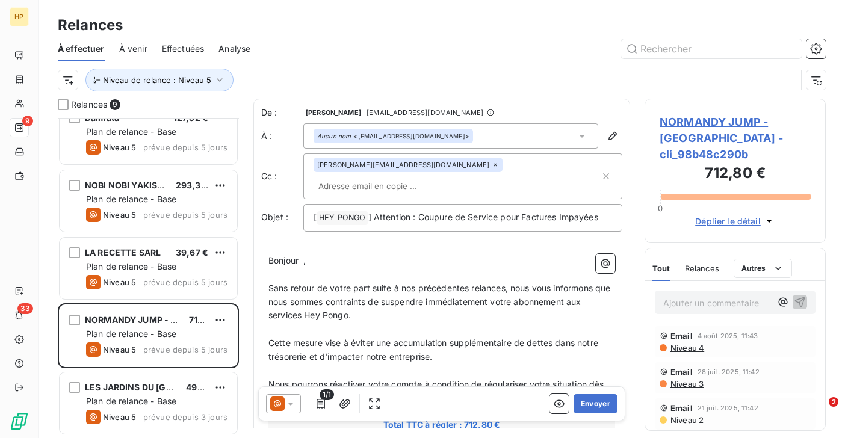
click at [709, 122] on span "NORMANDY JUMP - [GEOGRAPHIC_DATA] - cli_98b48c290b" at bounding box center [734, 138] width 151 height 49
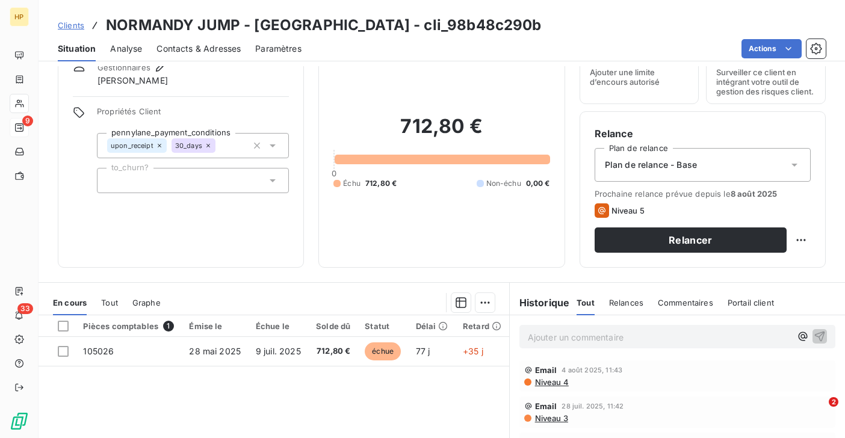
scroll to position [97, 0]
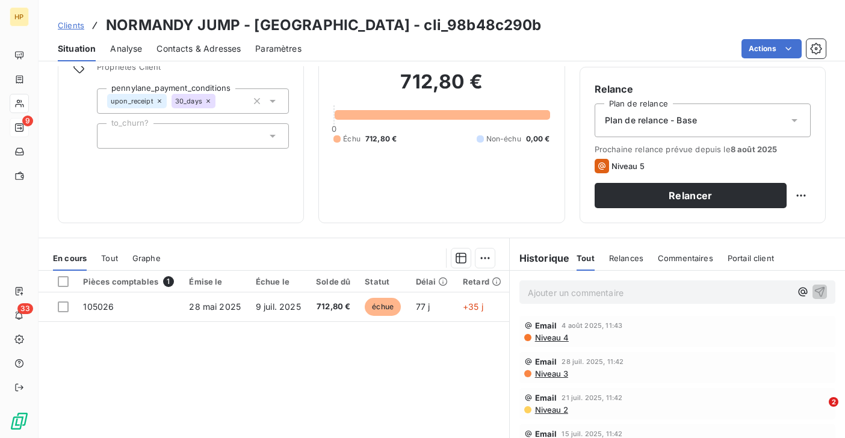
click at [590, 297] on p "Ajouter un commentaire ﻿" at bounding box center [659, 292] width 263 height 15
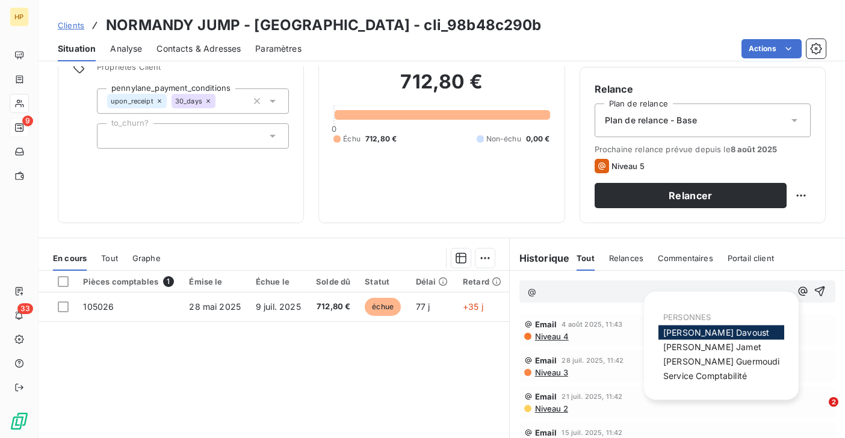
click at [670, 334] on span "[PERSON_NAME]" at bounding box center [716, 332] width 106 height 10
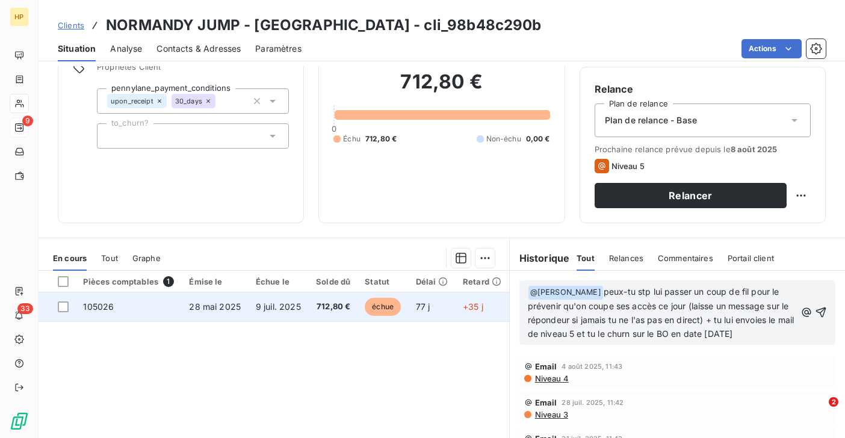
click at [274, 307] on span "9 juil. 2025" at bounding box center [278, 306] width 45 height 10
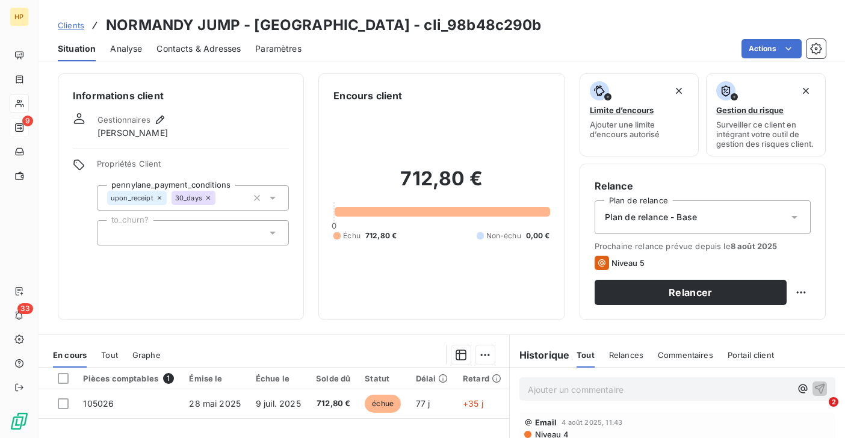
click at [557, 392] on p "Ajouter un commentaire ﻿" at bounding box center [659, 389] width 263 height 15
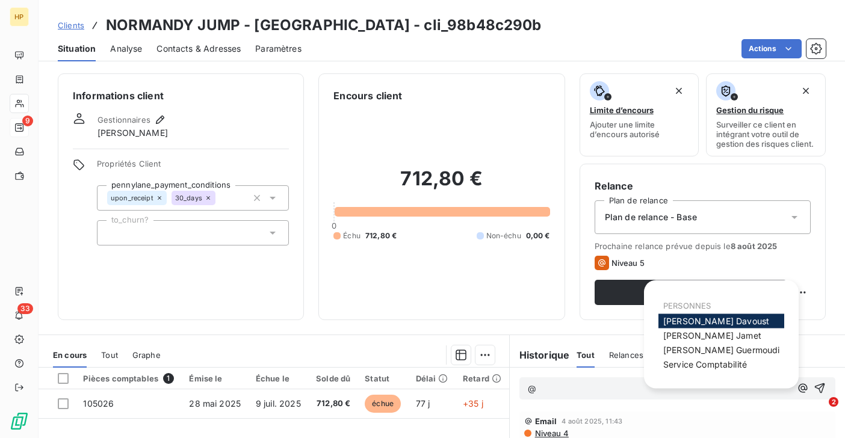
click at [675, 322] on span "[PERSON_NAME]" at bounding box center [716, 321] width 106 height 10
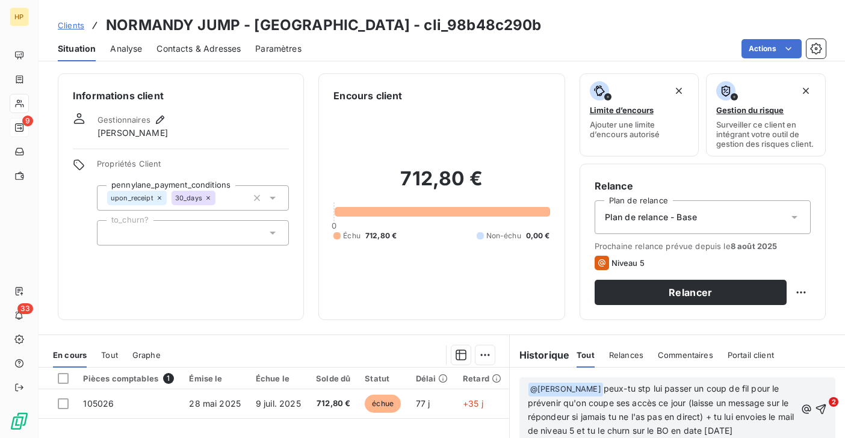
scroll to position [49, 0]
click at [732, 430] on span "peux-tu stp lui passer un coup de fil pour le prévenir qu'on coupe ses accès ce…" at bounding box center [662, 409] width 269 height 52
click at [758, 433] on span "peux-tu stp lui passer un coup de fil pour le prévenir qu'on coupe ses accès ce…" at bounding box center [662, 409] width 269 height 52
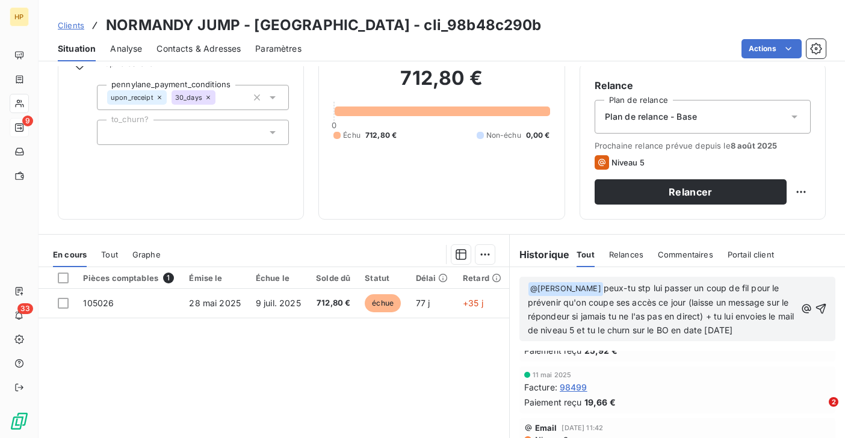
scroll to position [197, 0]
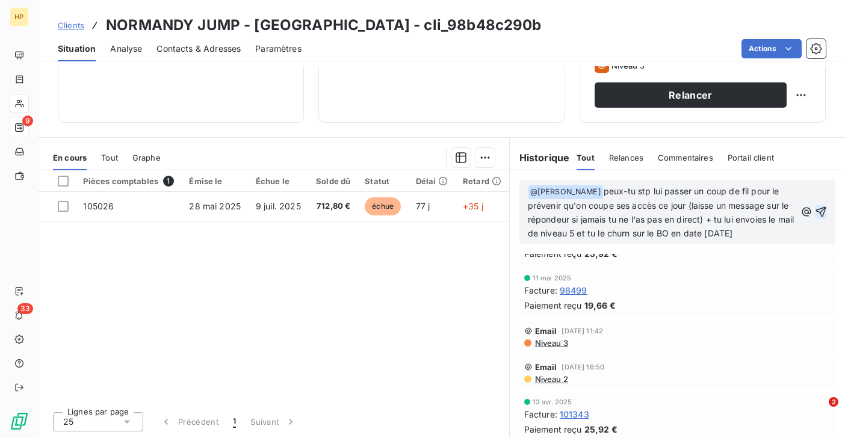
click at [823, 211] on icon "button" at bounding box center [821, 212] width 12 height 12
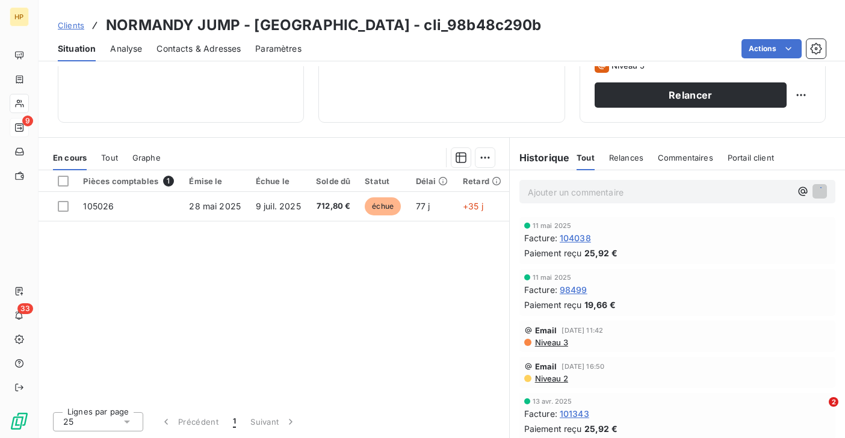
scroll to position [263, 0]
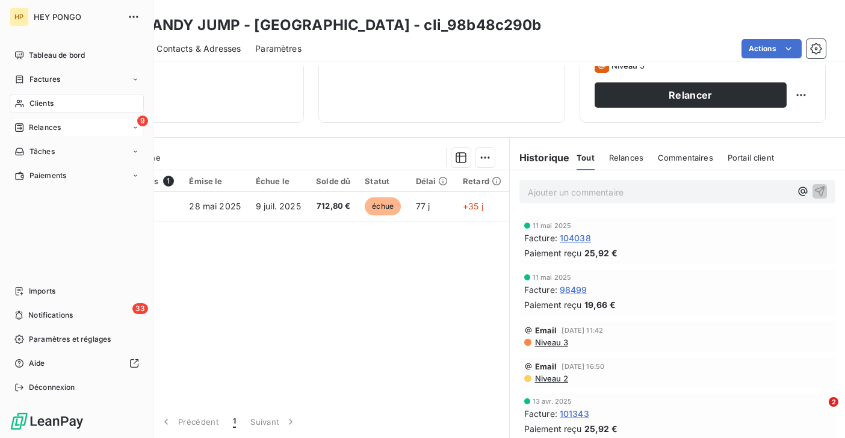
click at [43, 125] on span "Relances" at bounding box center [45, 127] width 32 height 11
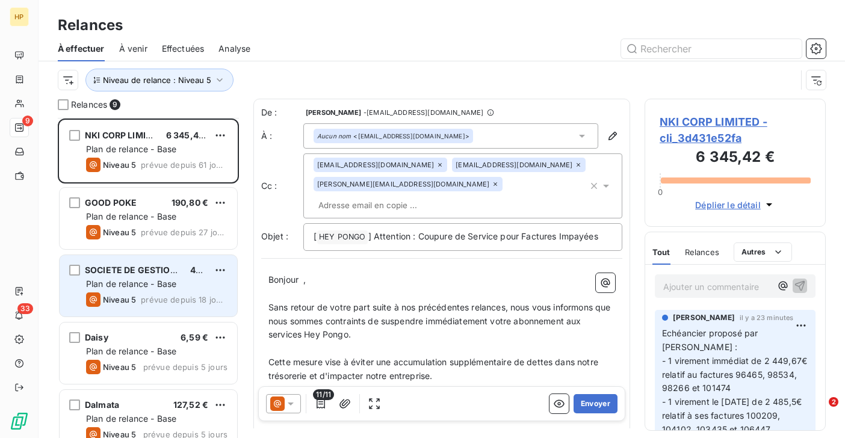
scroll to position [287, 0]
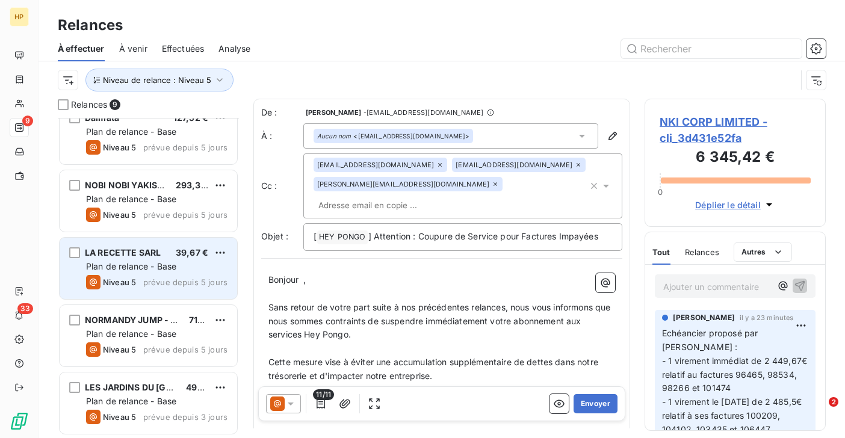
click at [143, 252] on span "LA RECETTE SARL" at bounding box center [123, 252] width 76 height 10
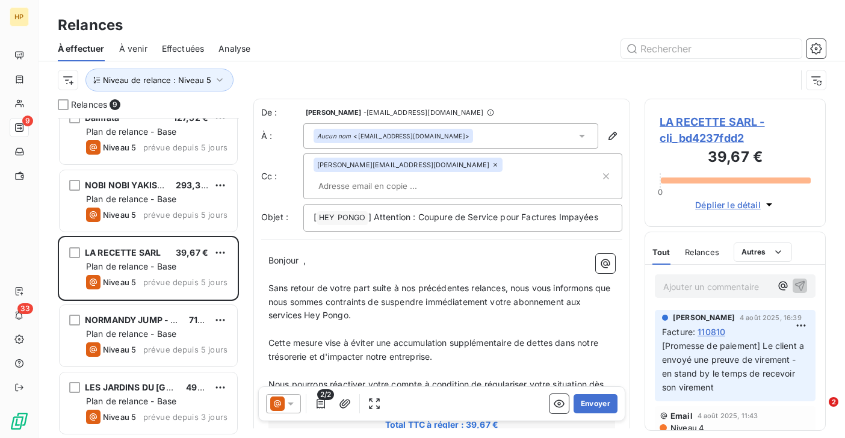
click at [721, 122] on span "LA RECETTE SARL - cli_bd4237fdd2" at bounding box center [734, 130] width 151 height 32
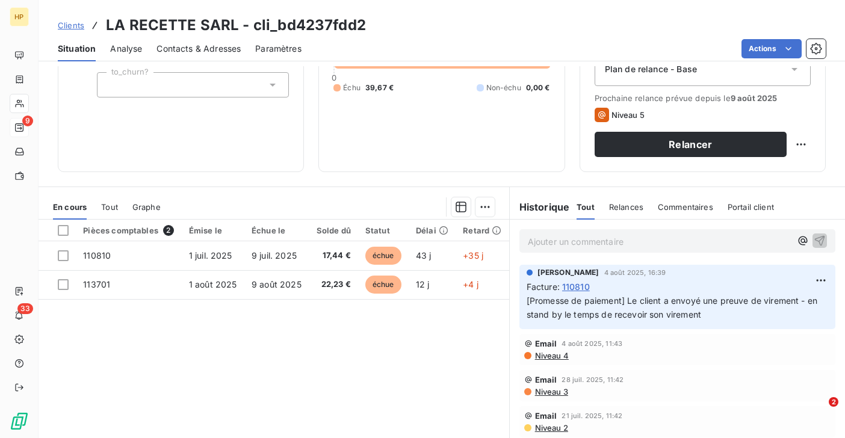
scroll to position [197, 0]
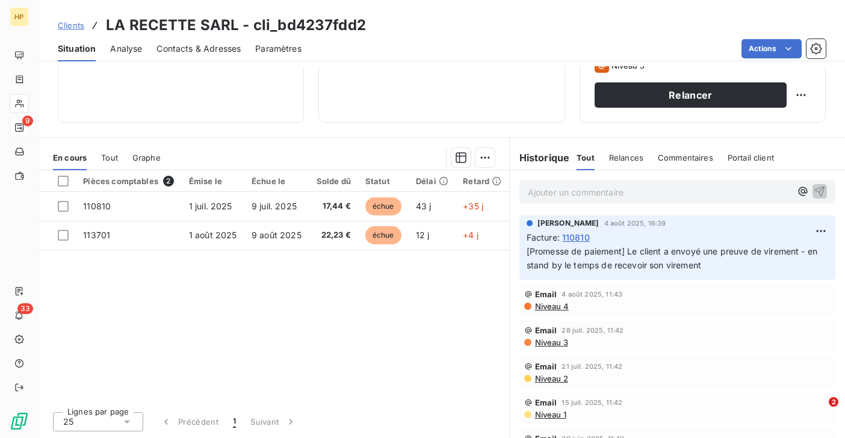
click at [573, 194] on p "Ajouter un commentaire ﻿" at bounding box center [659, 192] width 263 height 15
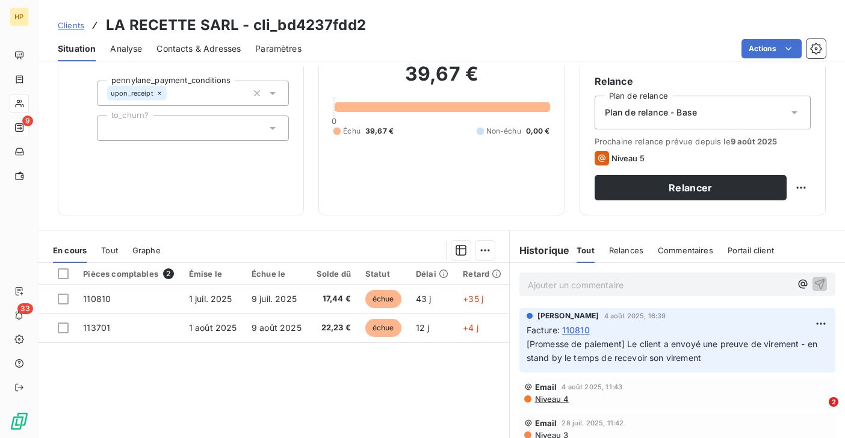
scroll to position [135, 0]
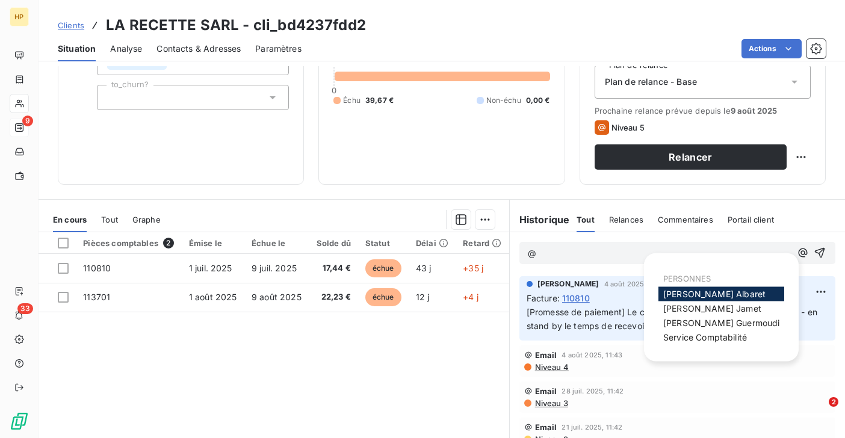
click at [672, 291] on span "[PERSON_NAME]" at bounding box center [714, 294] width 102 height 10
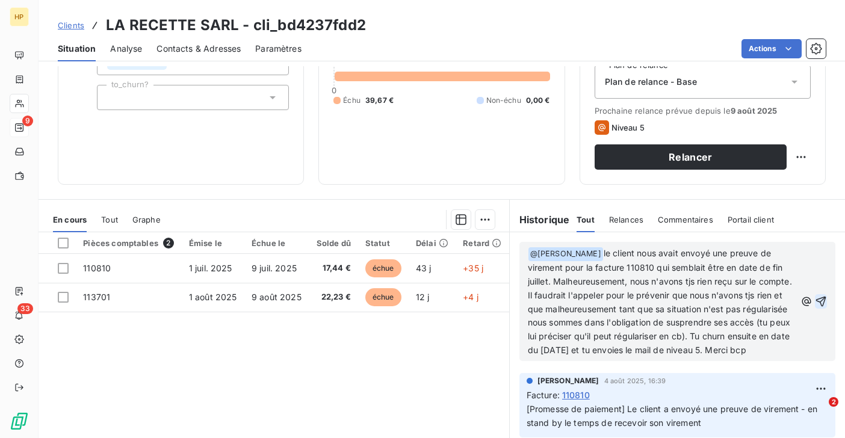
click at [822, 307] on icon "button" at bounding box center [821, 301] width 12 height 12
